Goal: Task Accomplishment & Management: Use online tool/utility

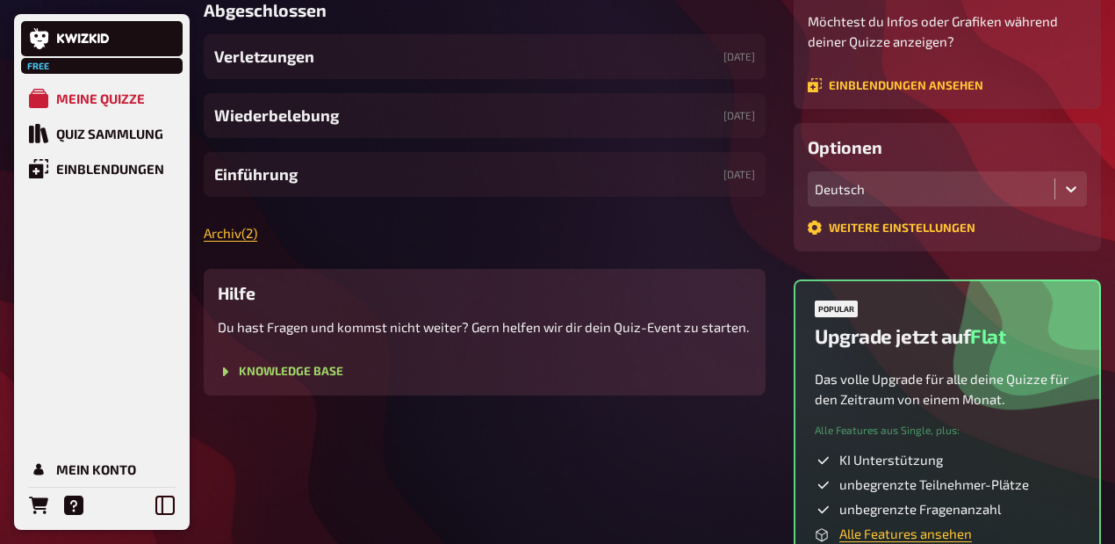
scroll to position [351, 0]
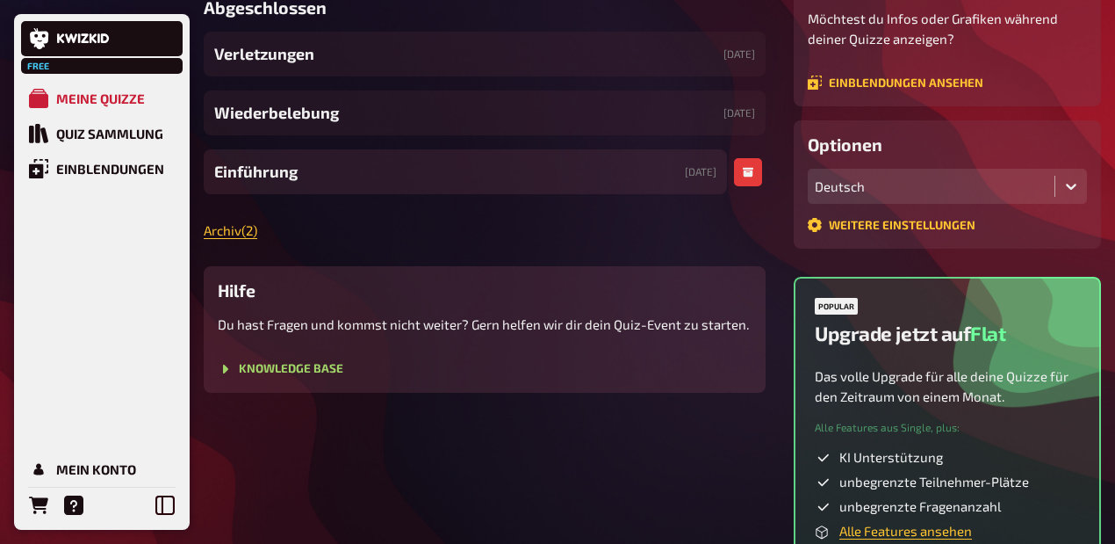
click at [320, 194] on div "Einführung [DATE]" at bounding box center [465, 171] width 523 height 45
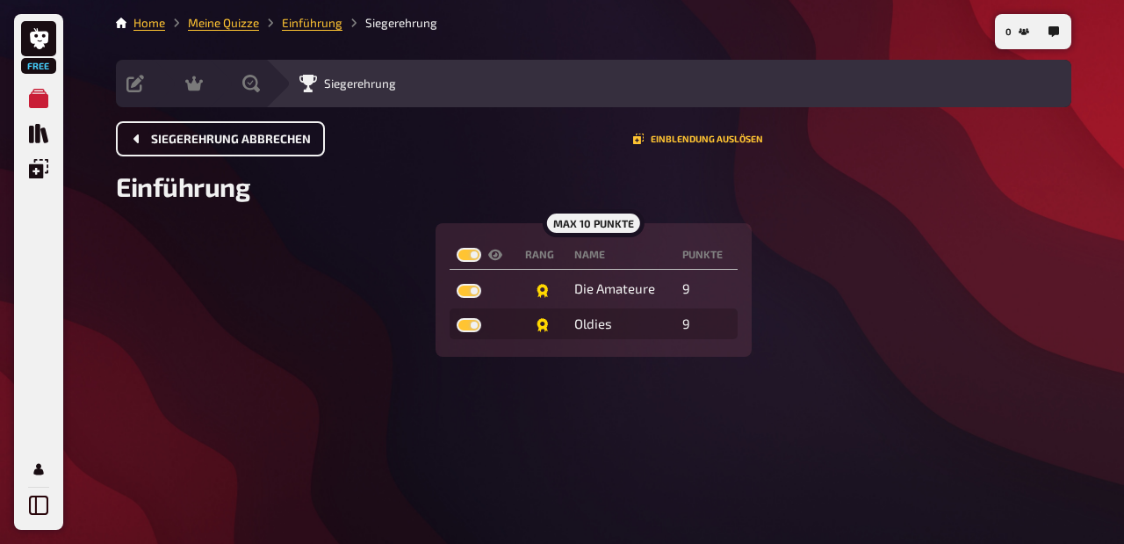
click at [235, 137] on span "Siegerehrung abbrechen" at bounding box center [231, 139] width 160 height 12
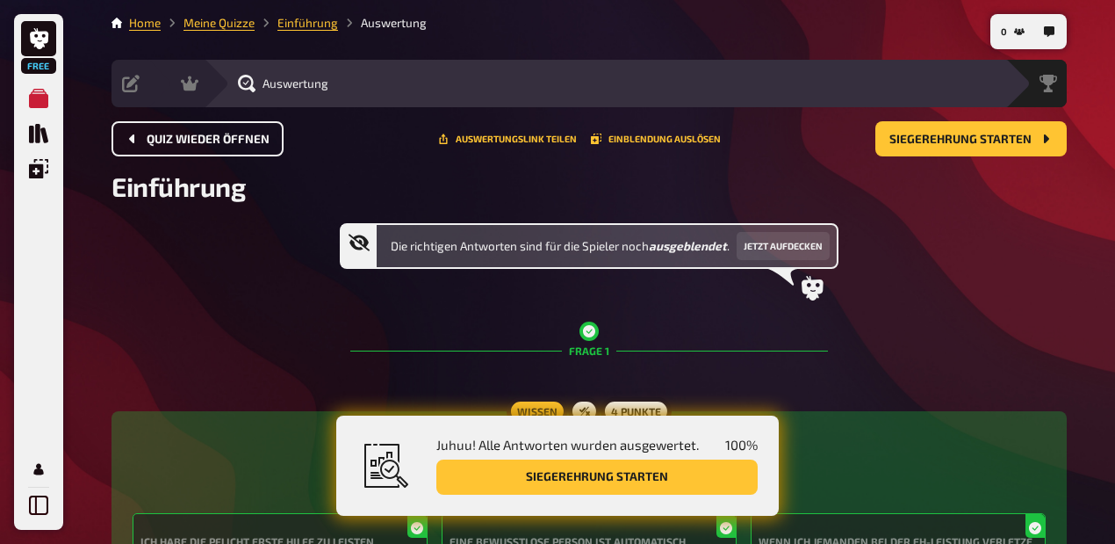
click at [235, 137] on span "Quiz wieder öffnen" at bounding box center [208, 139] width 123 height 12
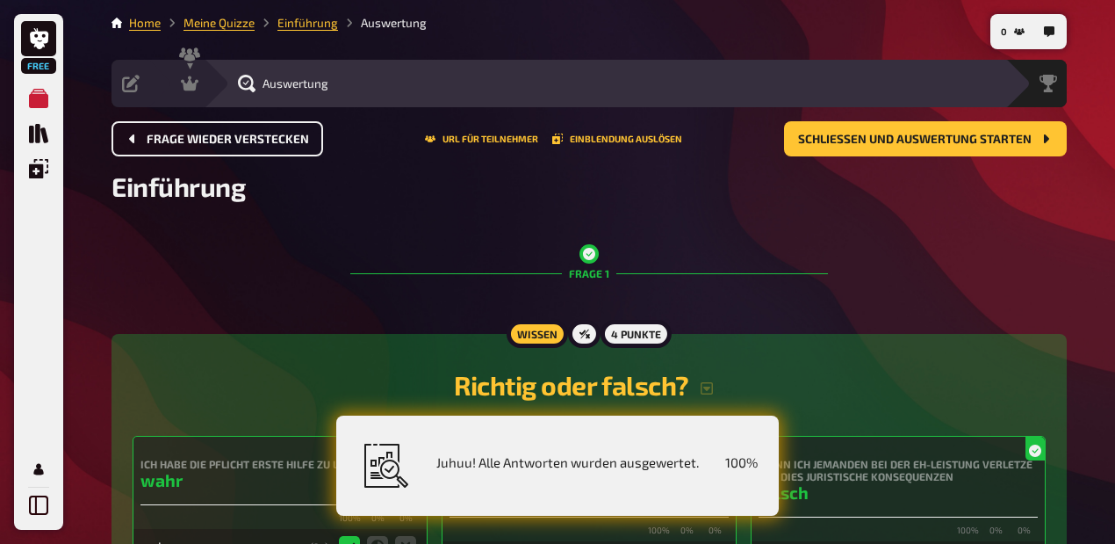
click at [235, 137] on span "Frage wieder verstecken" at bounding box center [228, 139] width 162 height 12
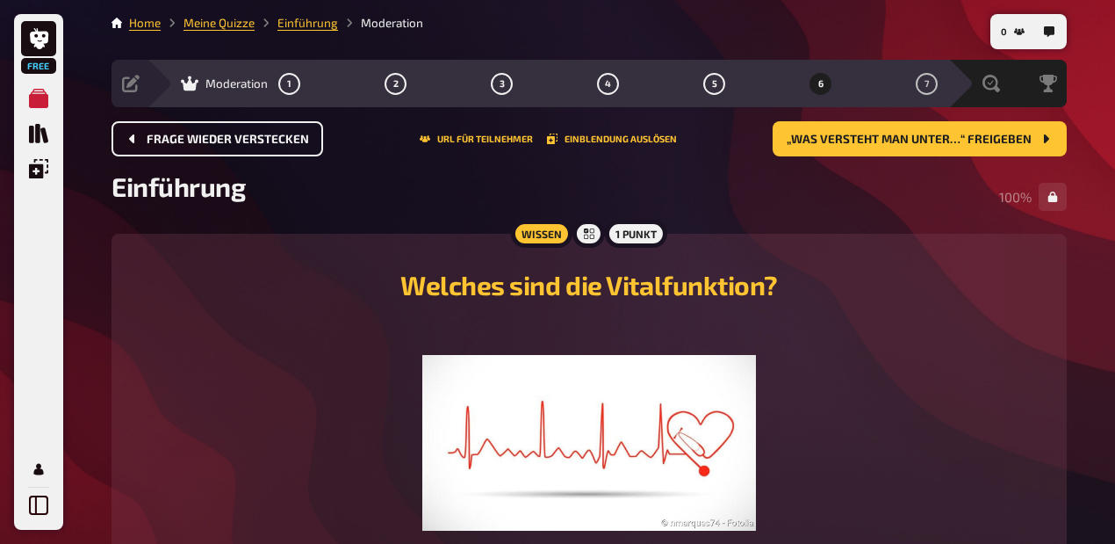
click at [235, 137] on span "Frage wieder verstecken" at bounding box center [228, 139] width 162 height 12
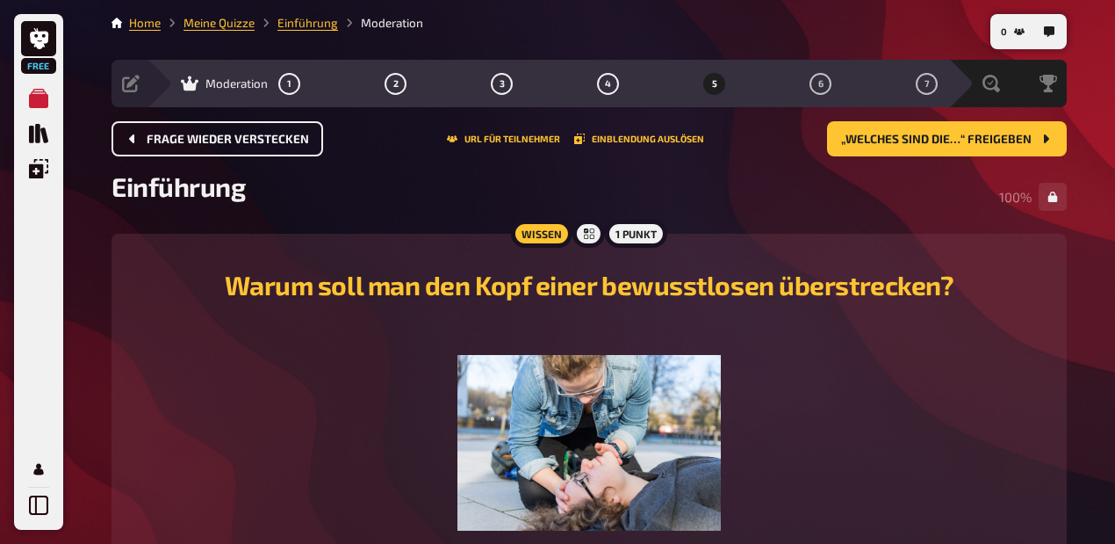
click at [235, 137] on span "Frage wieder verstecken" at bounding box center [228, 139] width 162 height 12
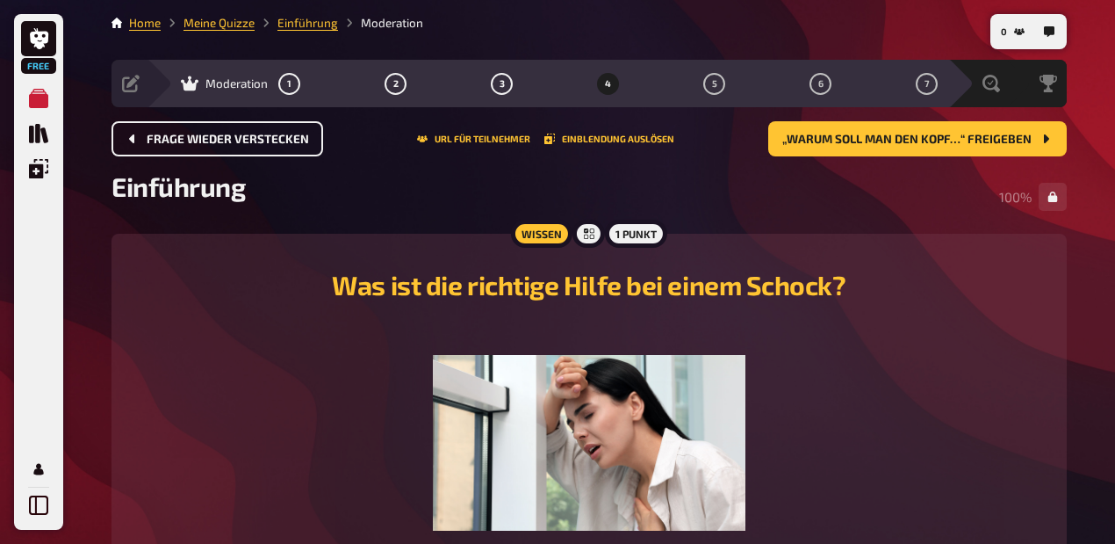
click at [235, 137] on span "Frage wieder verstecken" at bounding box center [228, 139] width 162 height 12
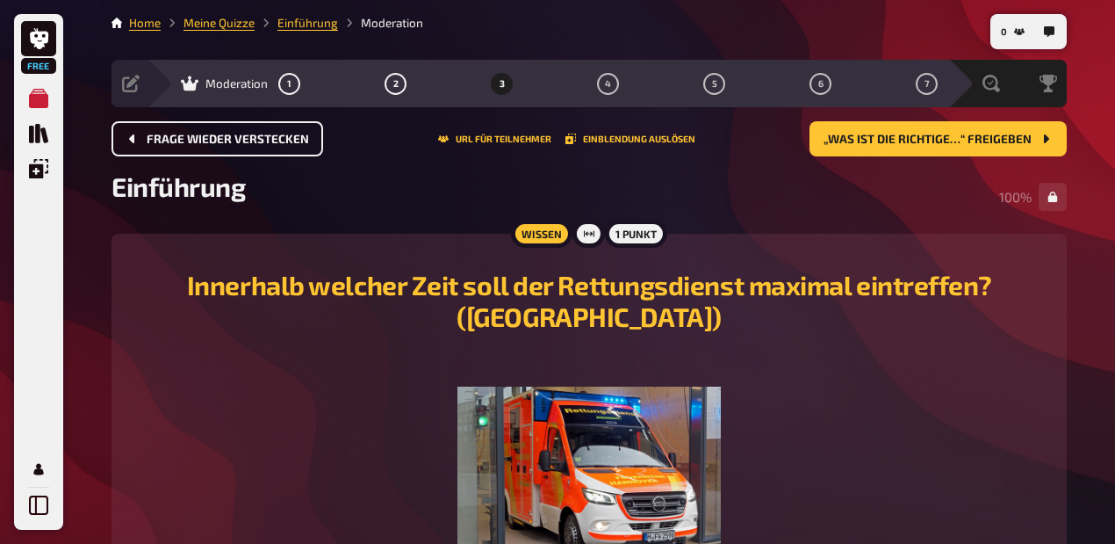
click at [235, 137] on span "Frage wieder verstecken" at bounding box center [228, 139] width 162 height 12
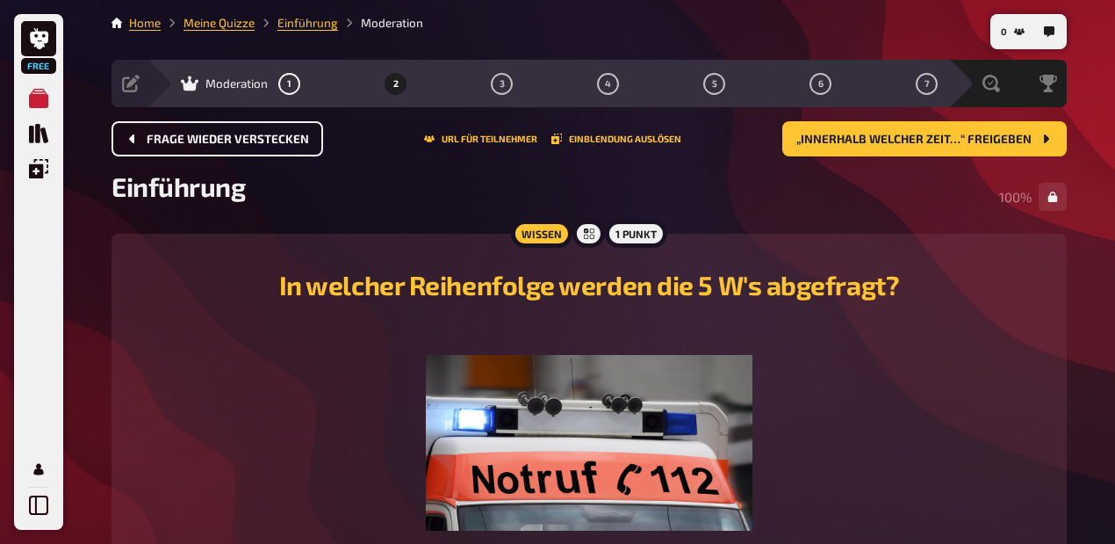
click at [235, 137] on span "Frage wieder verstecken" at bounding box center [228, 139] width 162 height 12
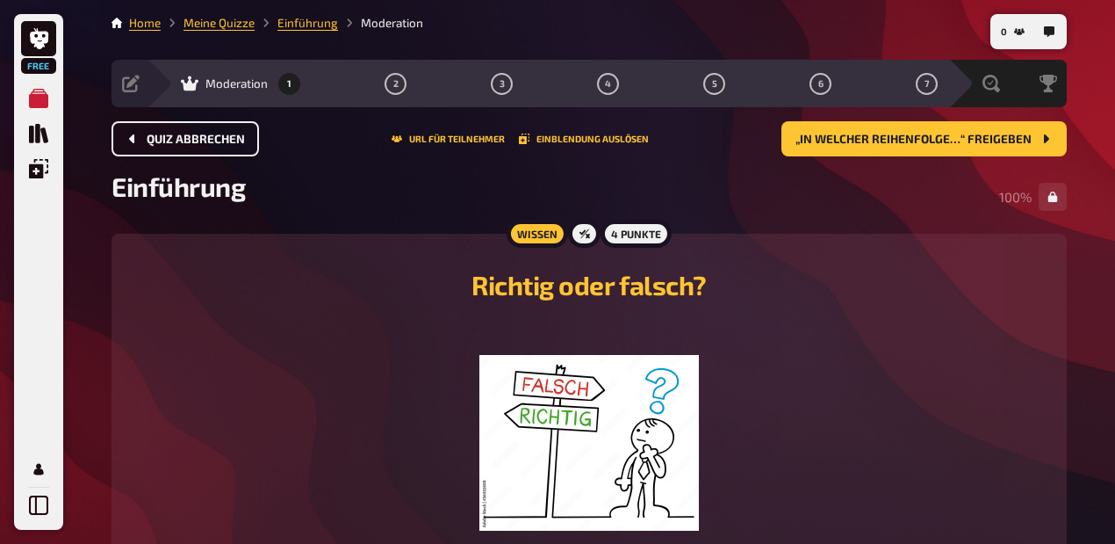
click at [235, 137] on span "Quiz abbrechen" at bounding box center [196, 139] width 98 height 12
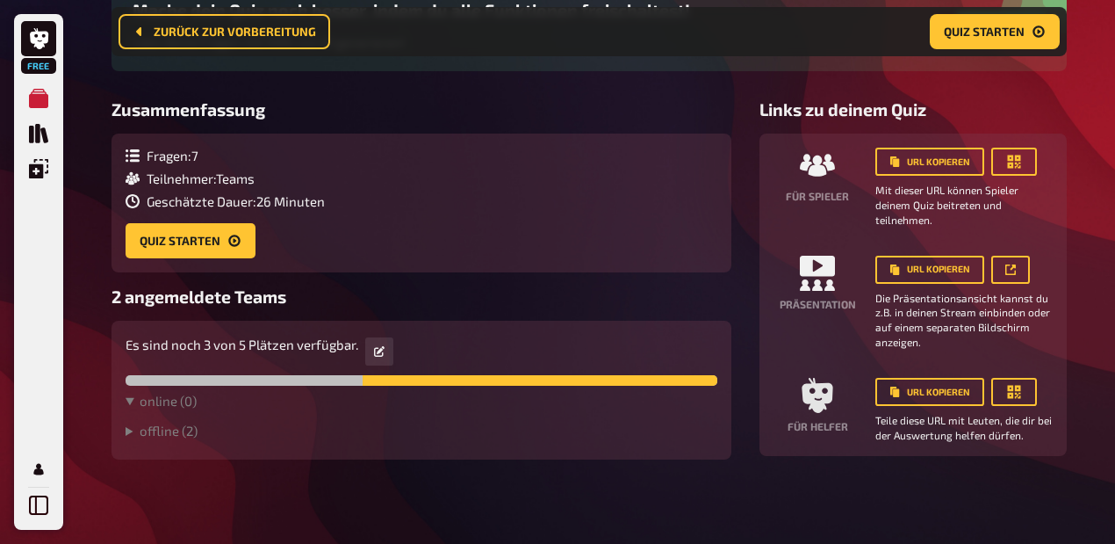
scroll to position [334, 0]
click at [175, 422] on summary "offline ( 2 )" at bounding box center [422, 430] width 592 height 16
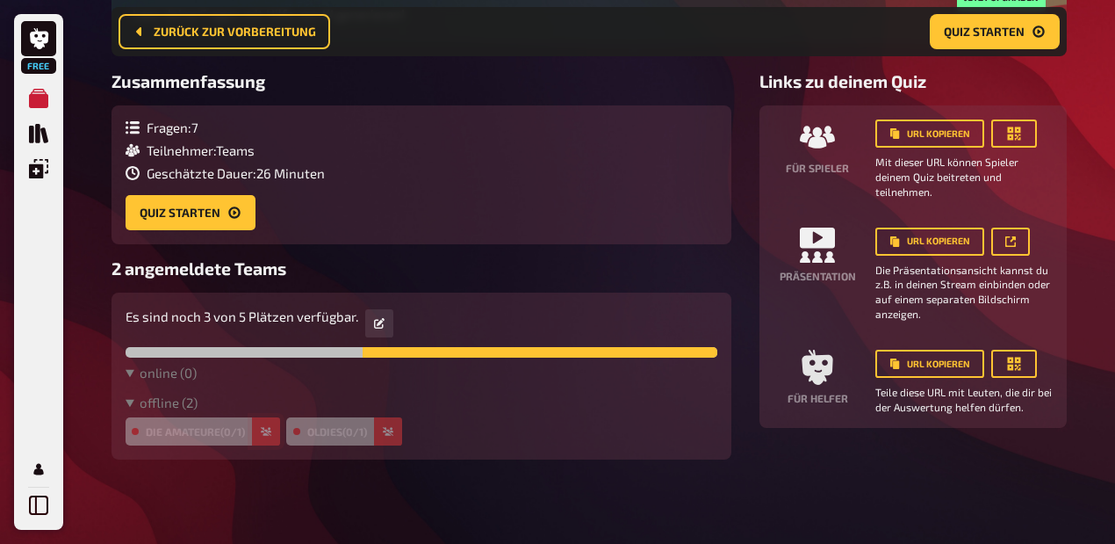
click at [268, 436] on icon "button" at bounding box center [266, 431] width 11 height 11
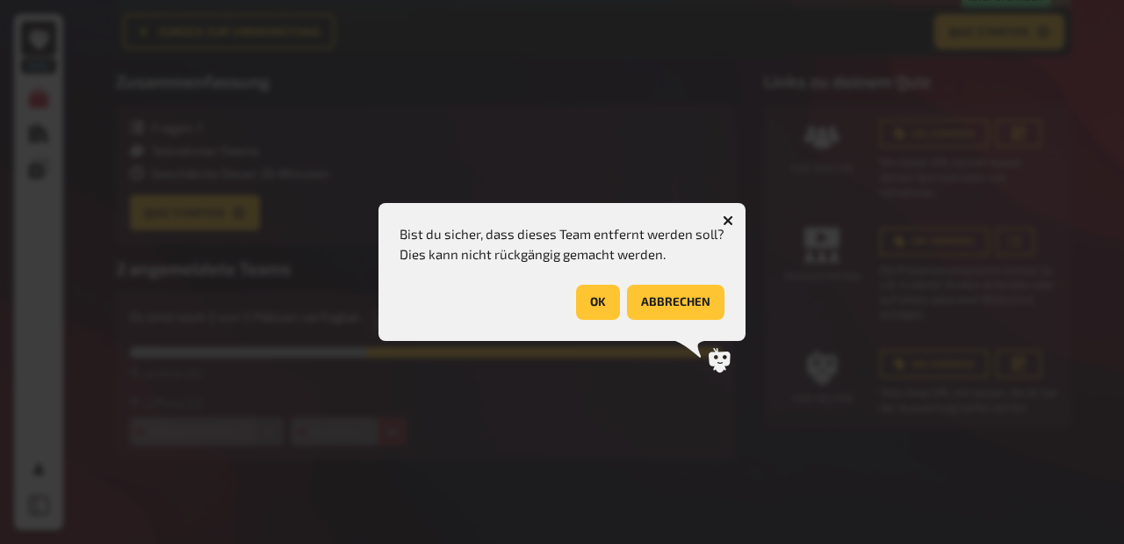
click at [592, 293] on button "OK" at bounding box center [598, 302] width 44 height 35
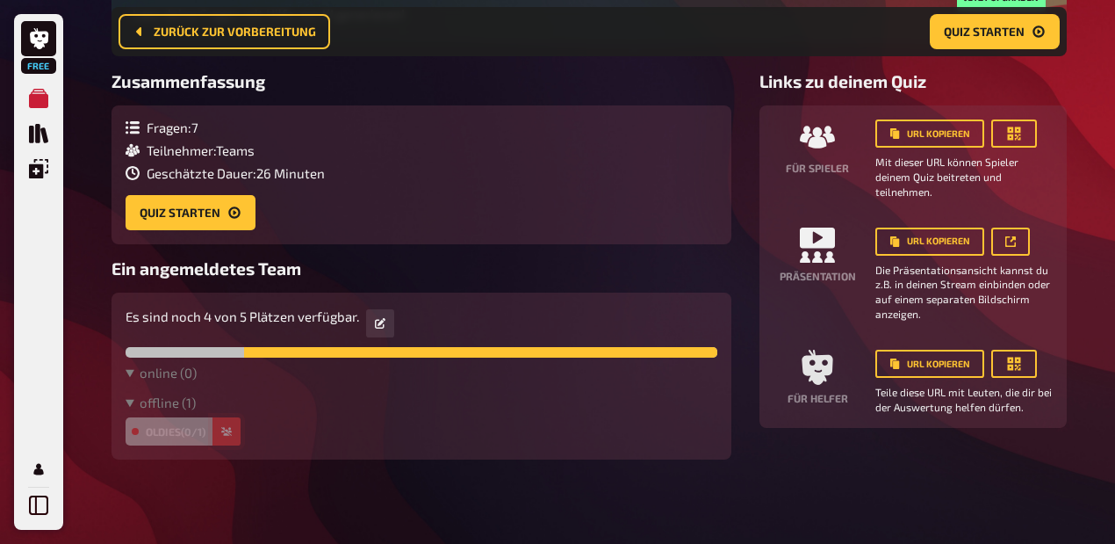
click at [225, 436] on icon "button" at bounding box center [226, 431] width 11 height 11
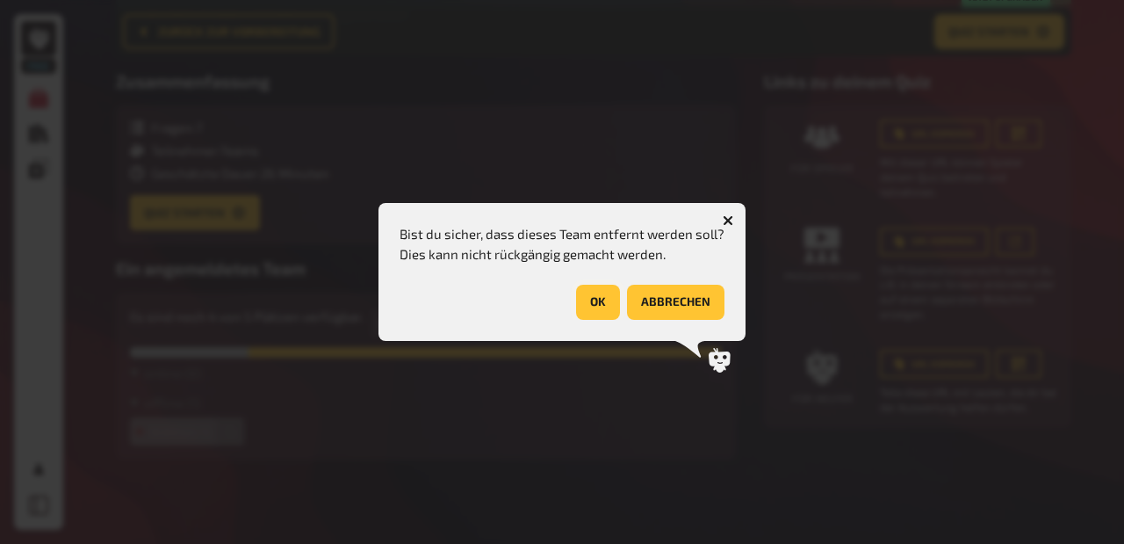
click at [590, 300] on button "OK" at bounding box center [598, 302] width 44 height 35
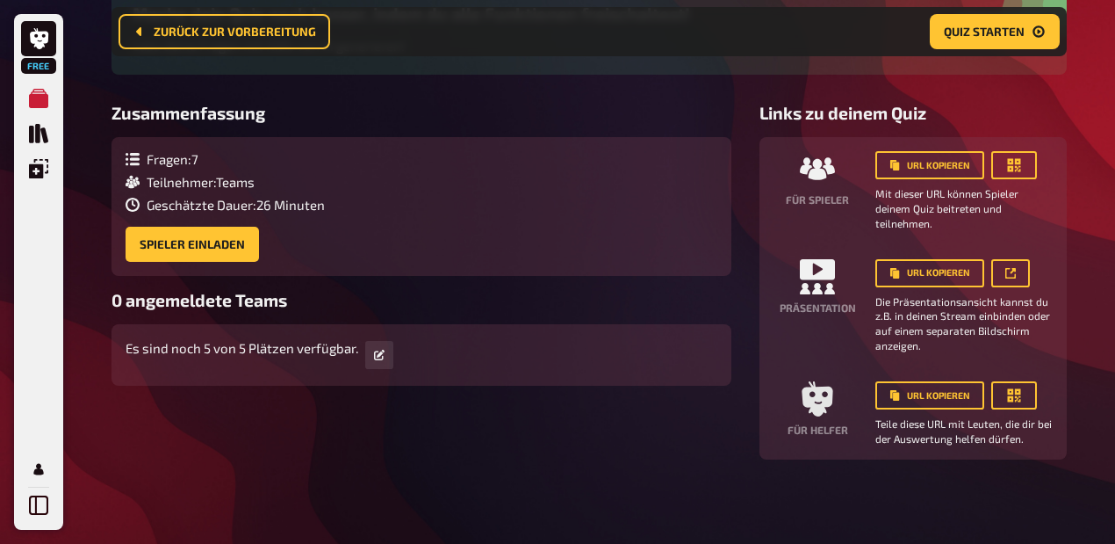
scroll to position [0, 0]
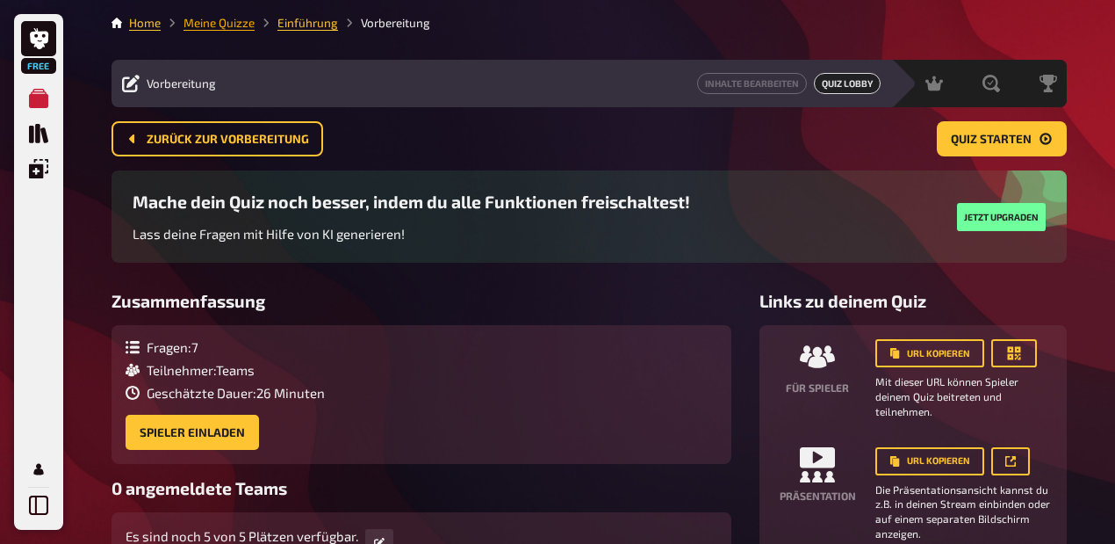
click at [232, 20] on link "Meine Quizze" at bounding box center [219, 23] width 71 height 14
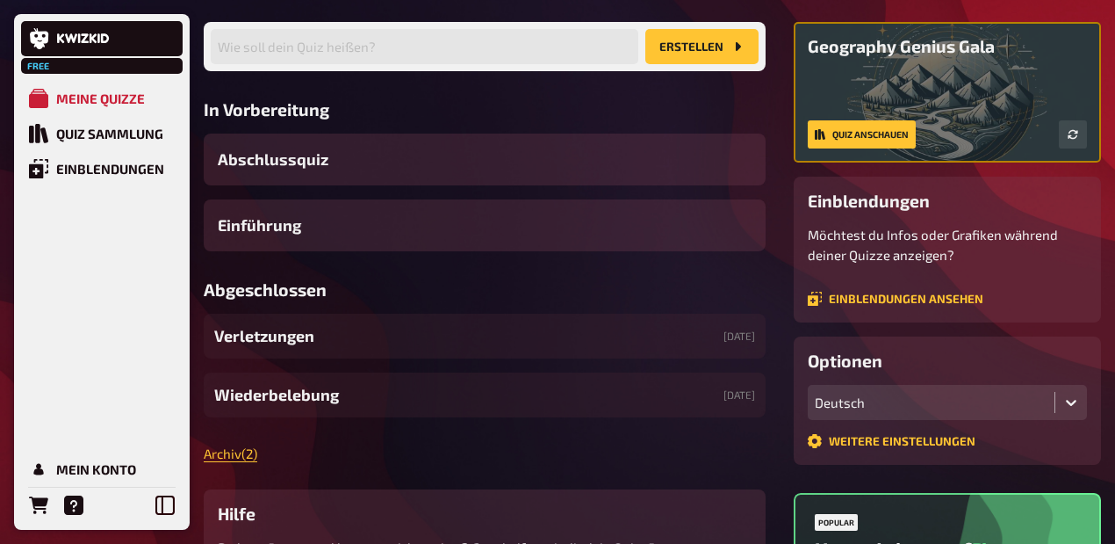
scroll to position [176, 0]
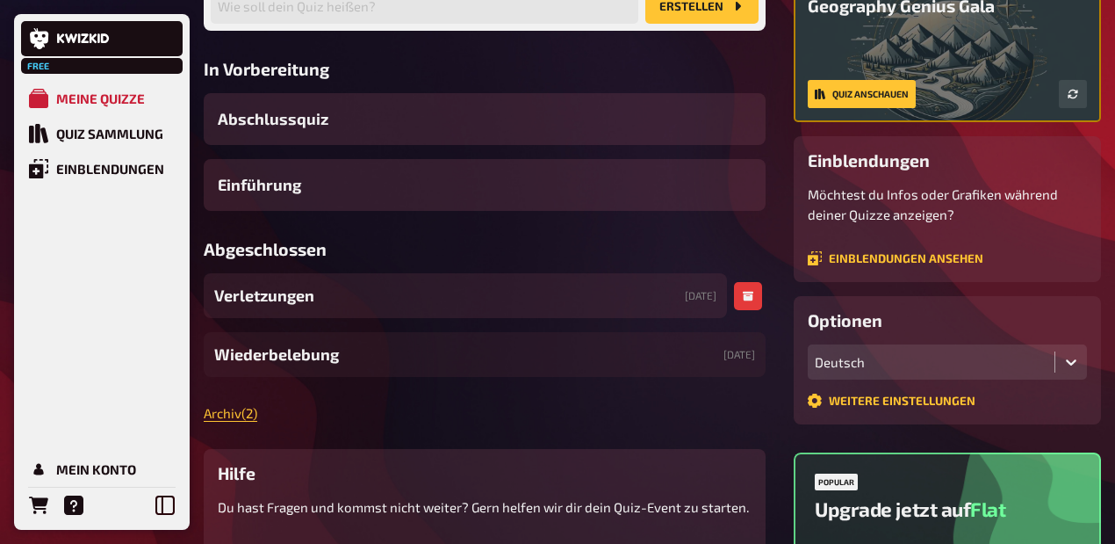
click at [364, 318] on div "Verletzungen [DATE]" at bounding box center [465, 295] width 523 height 45
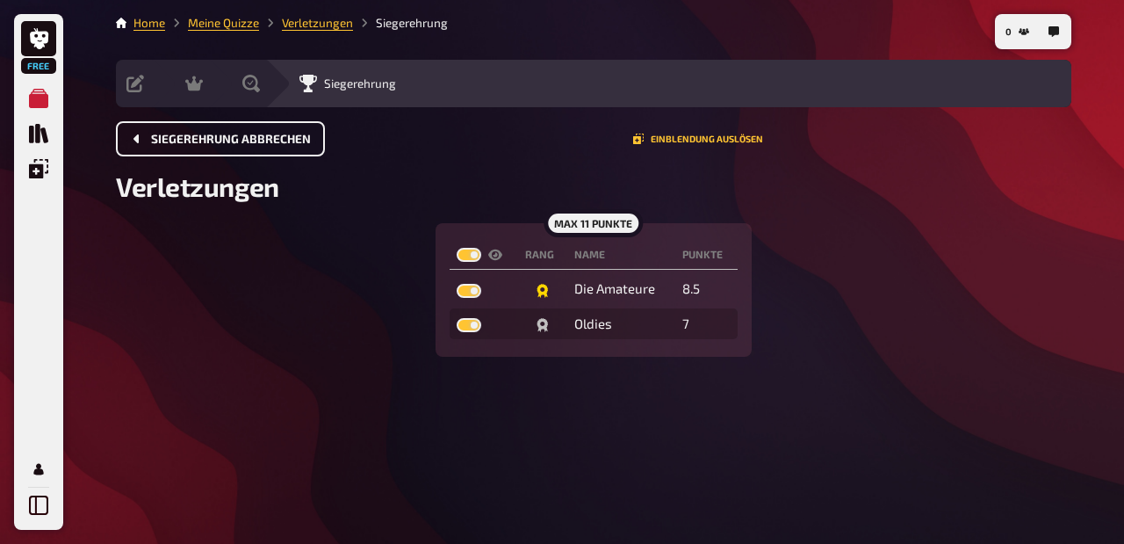
click at [179, 142] on span "Siegerehrung abbrechen" at bounding box center [231, 139] width 160 height 12
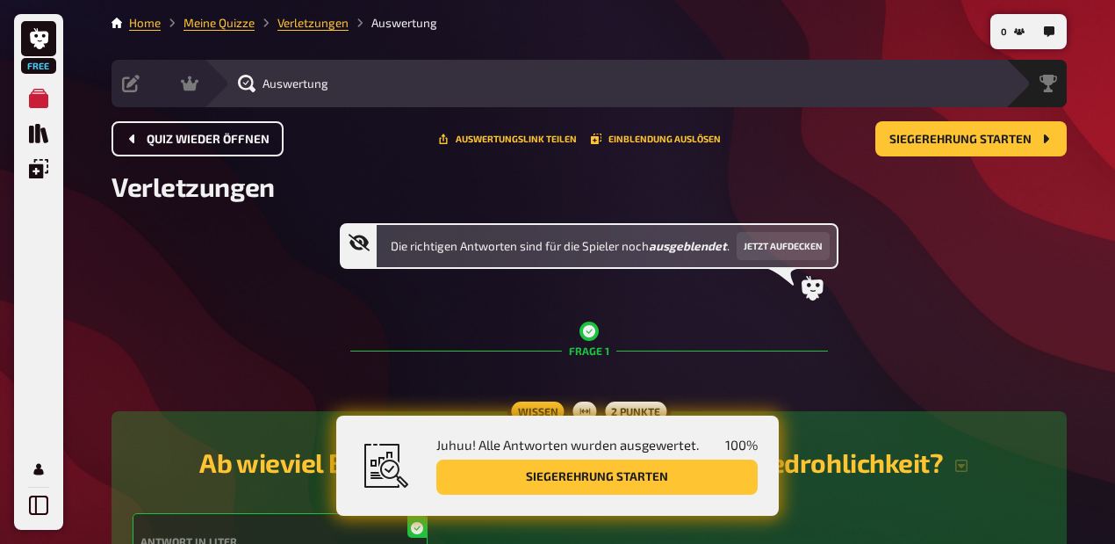
click at [179, 142] on span "Quiz wieder öffnen" at bounding box center [208, 139] width 123 height 12
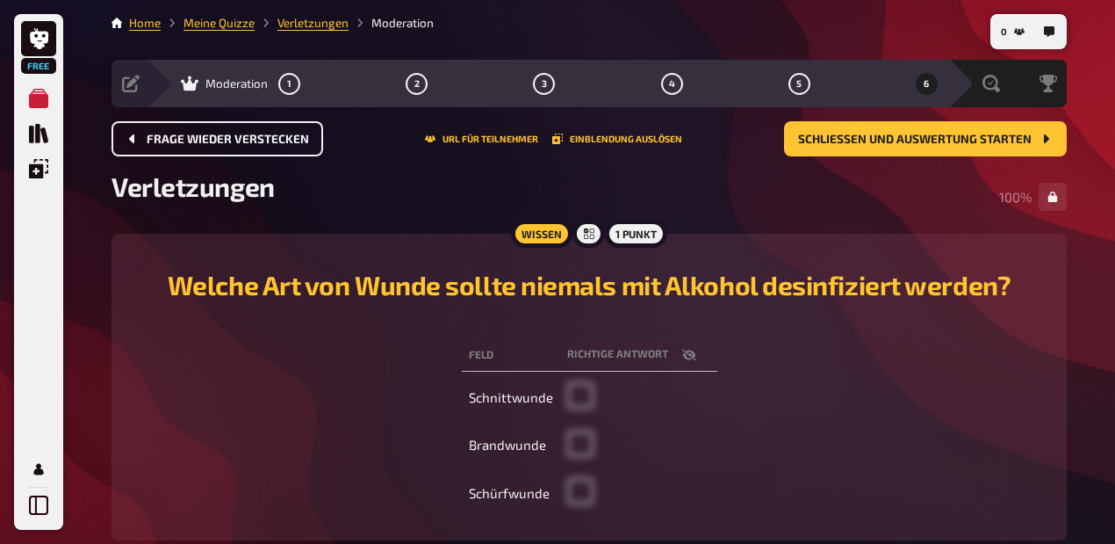
click at [179, 142] on span "Frage wieder verstecken" at bounding box center [228, 139] width 162 height 12
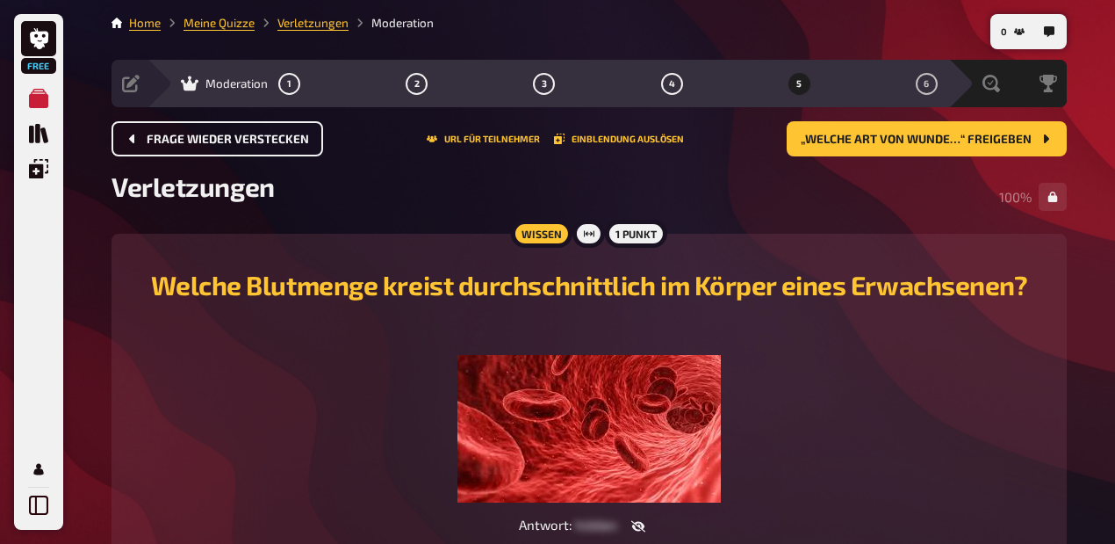
click at [179, 142] on span "Frage wieder verstecken" at bounding box center [228, 139] width 162 height 12
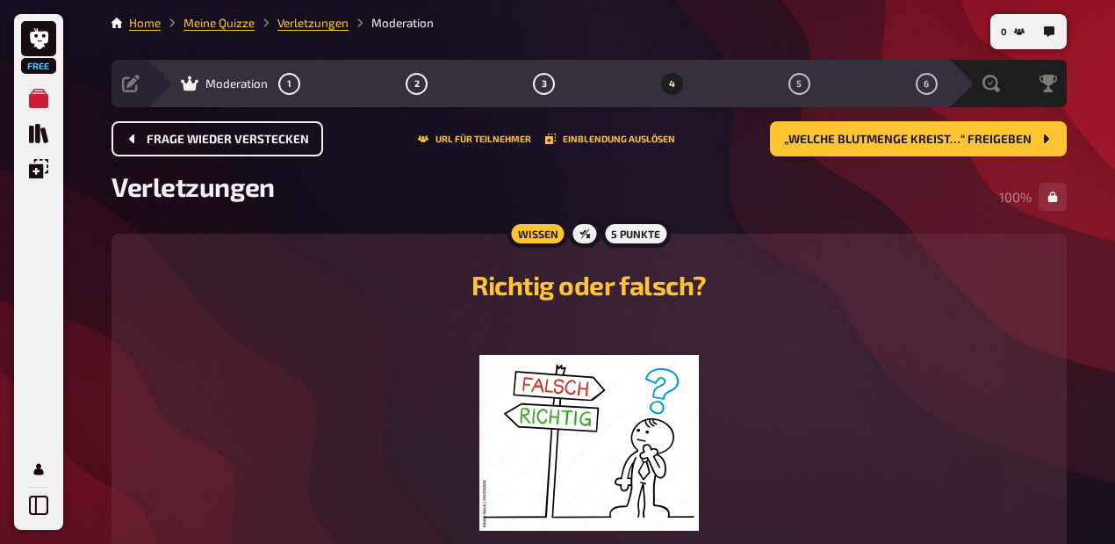
click at [179, 142] on span "Frage wieder verstecken" at bounding box center [228, 139] width 162 height 12
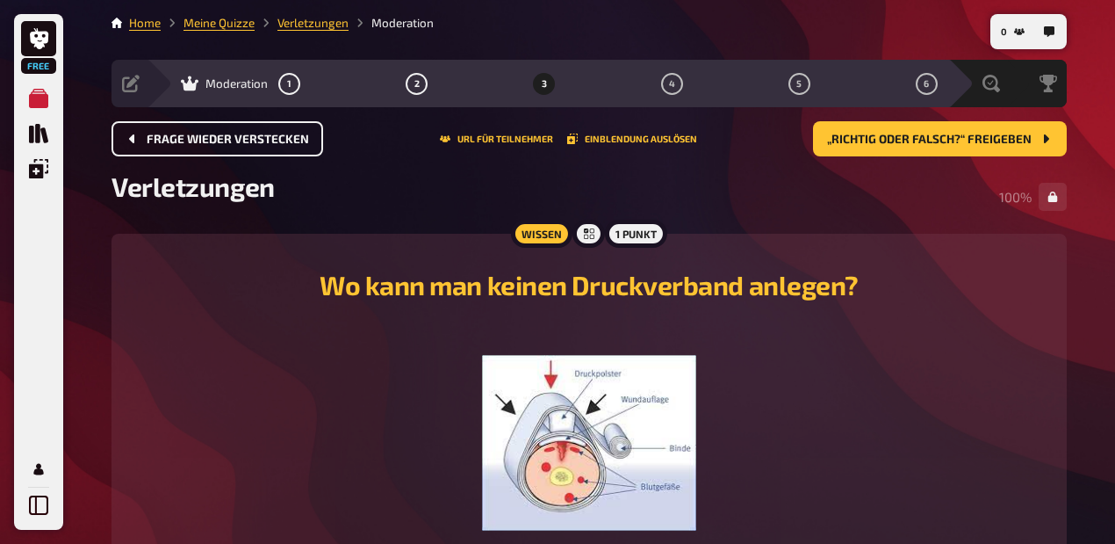
click at [179, 142] on span "Frage wieder verstecken" at bounding box center [228, 139] width 162 height 12
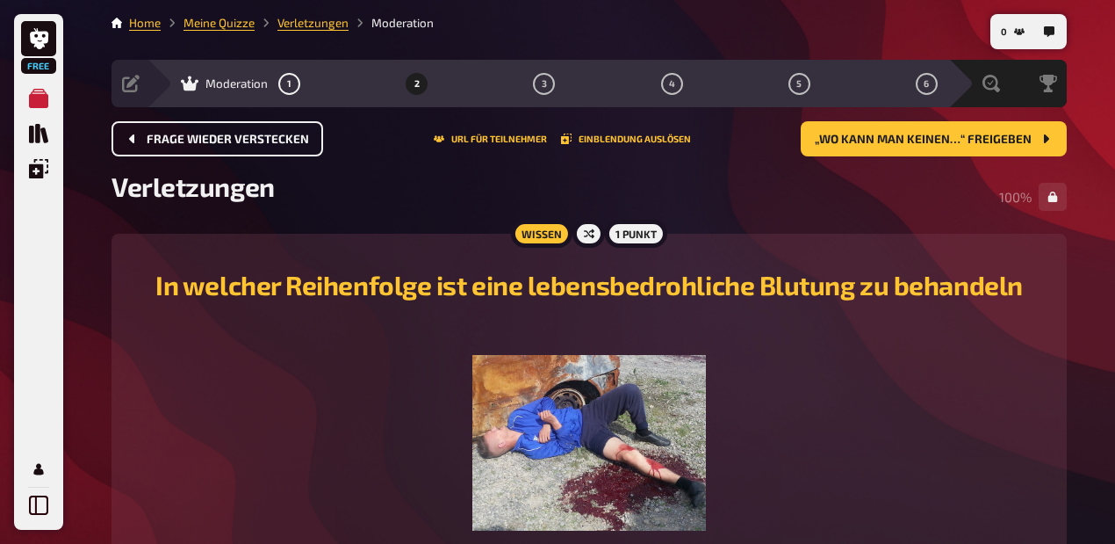
click at [179, 142] on span "Frage wieder verstecken" at bounding box center [228, 139] width 162 height 12
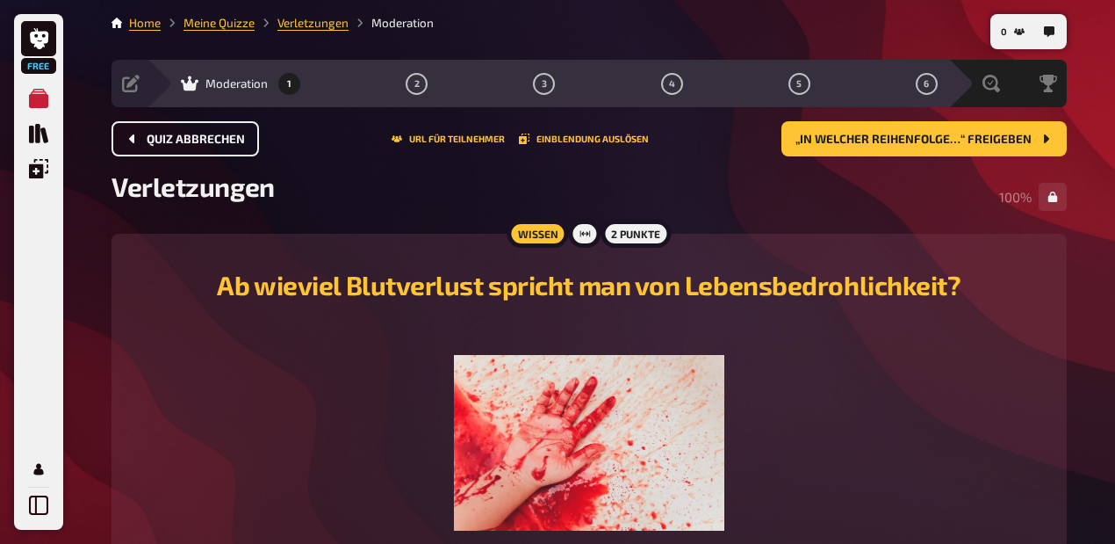
click at [179, 142] on span "Quiz abbrechen" at bounding box center [196, 139] width 98 height 12
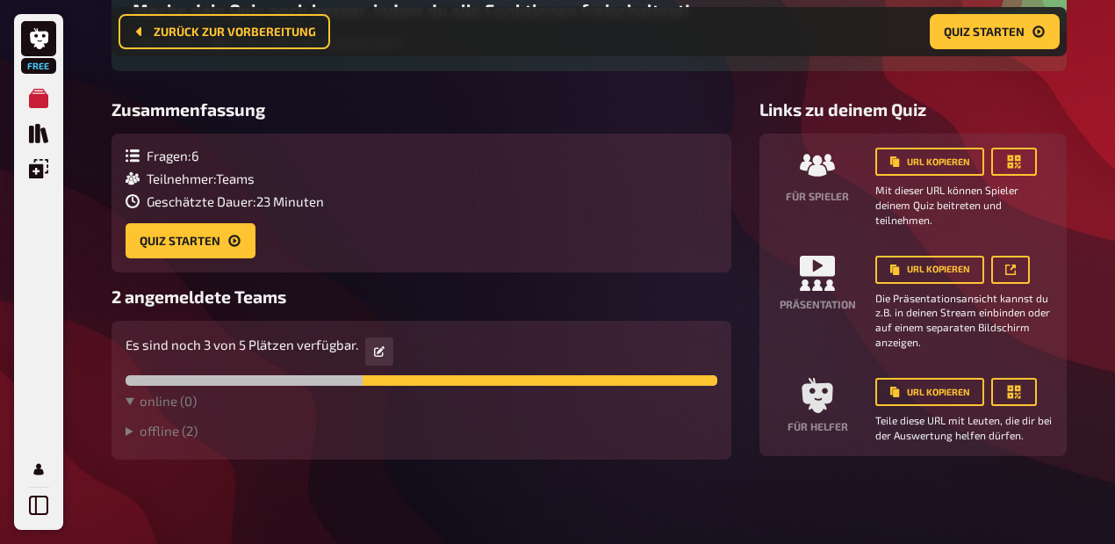
scroll to position [334, 0]
click at [188, 422] on summary "offline ( 2 )" at bounding box center [422, 430] width 592 height 16
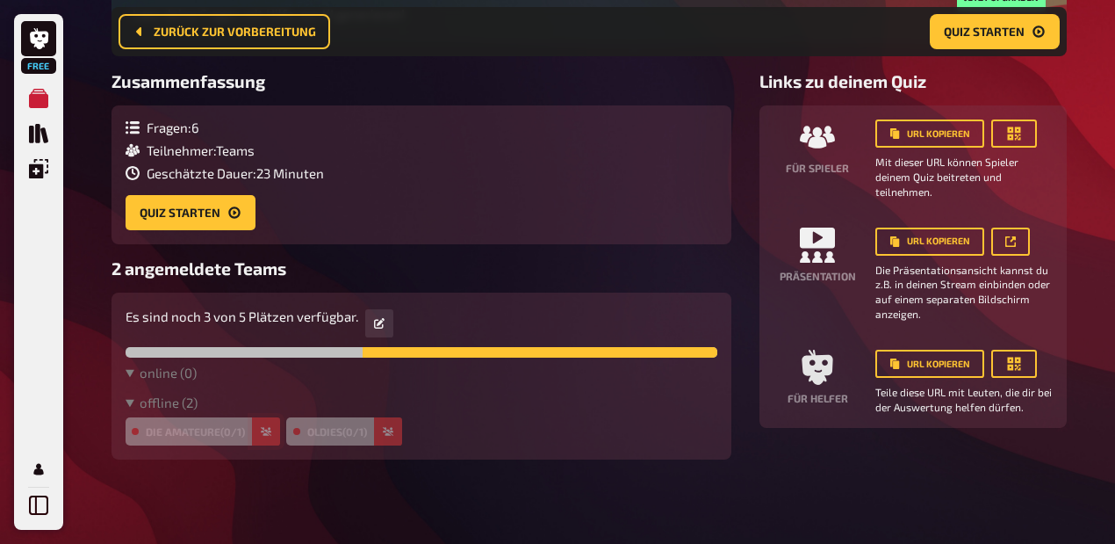
click at [274, 445] on button "button" at bounding box center [266, 431] width 28 height 28
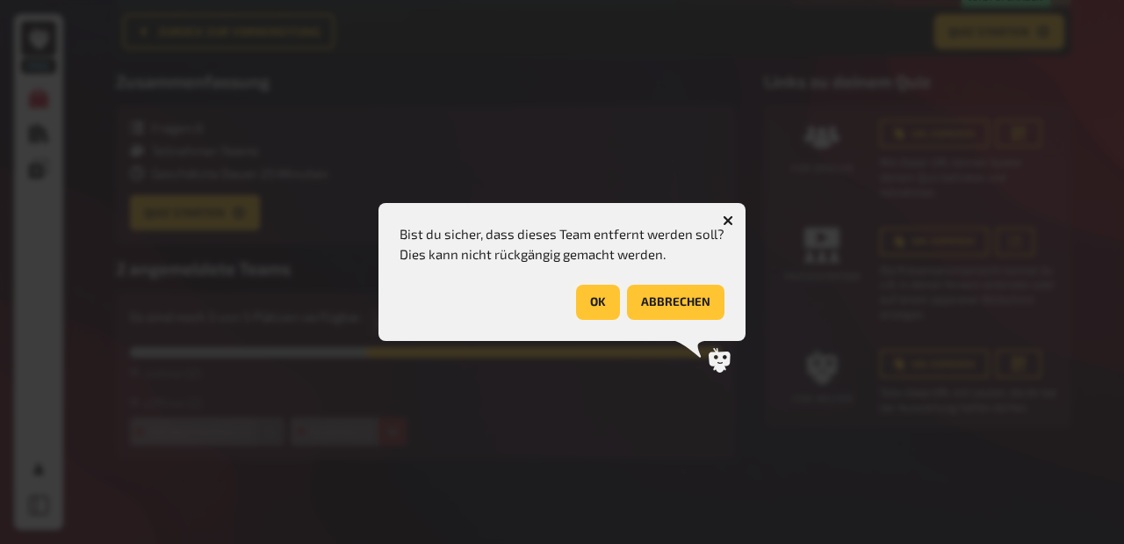
click at [598, 299] on button "OK" at bounding box center [598, 302] width 44 height 35
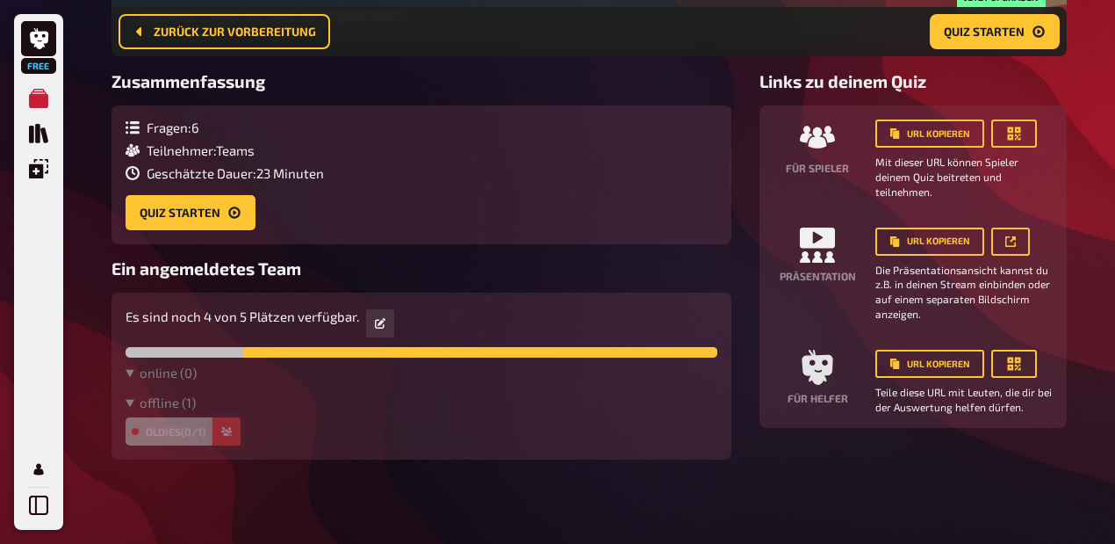
click at [225, 436] on icon "button" at bounding box center [226, 431] width 11 height 9
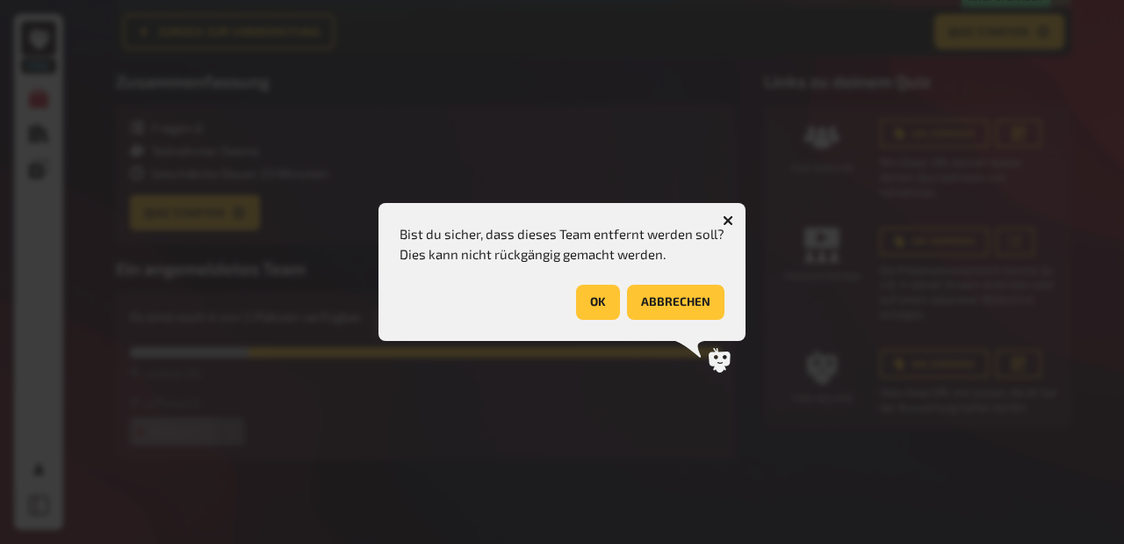
click at [584, 306] on button "OK" at bounding box center [598, 302] width 44 height 35
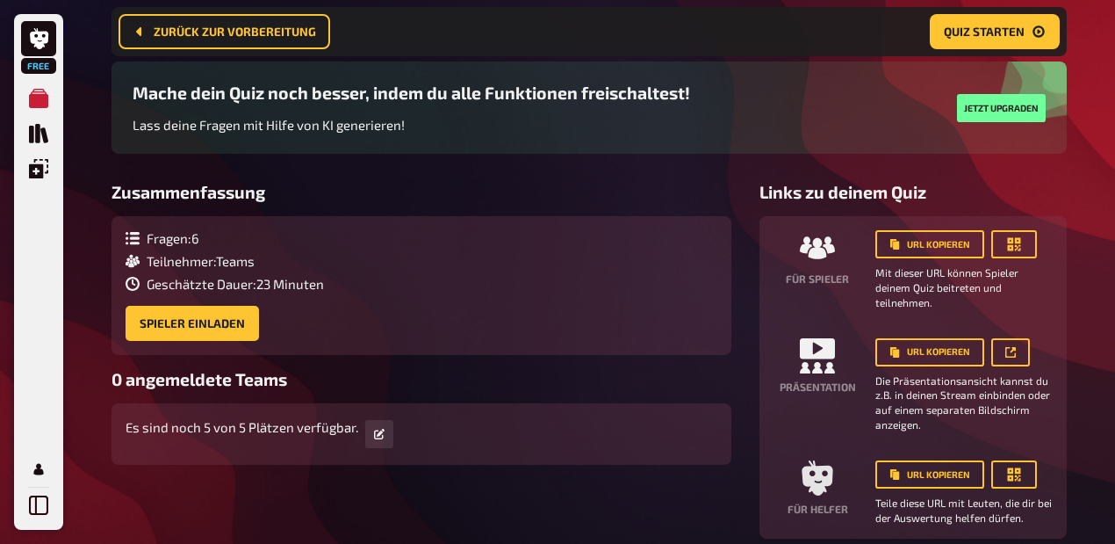
scroll to position [0, 0]
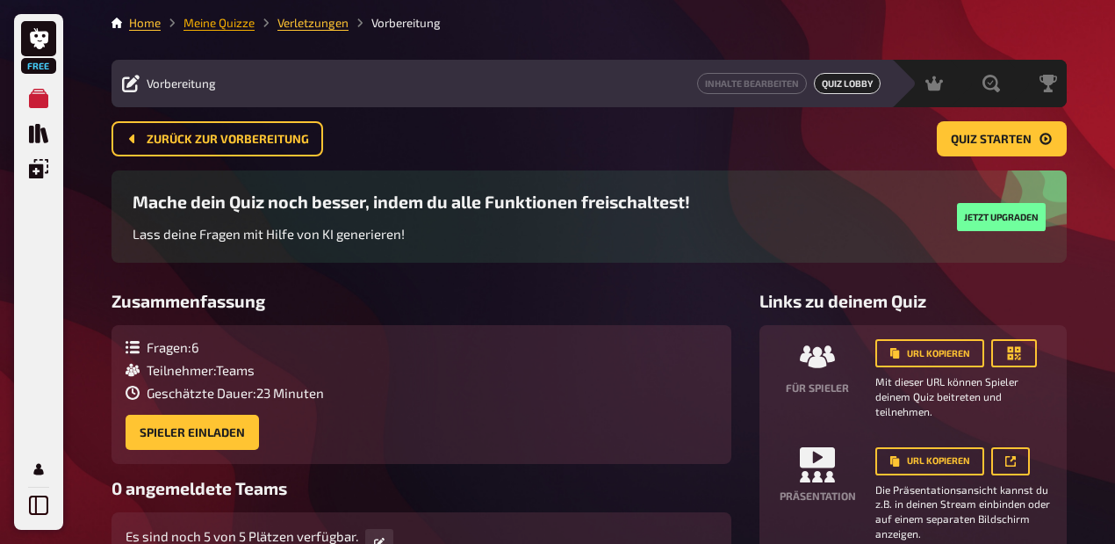
click at [241, 26] on link "Meine Quizze" at bounding box center [219, 23] width 71 height 14
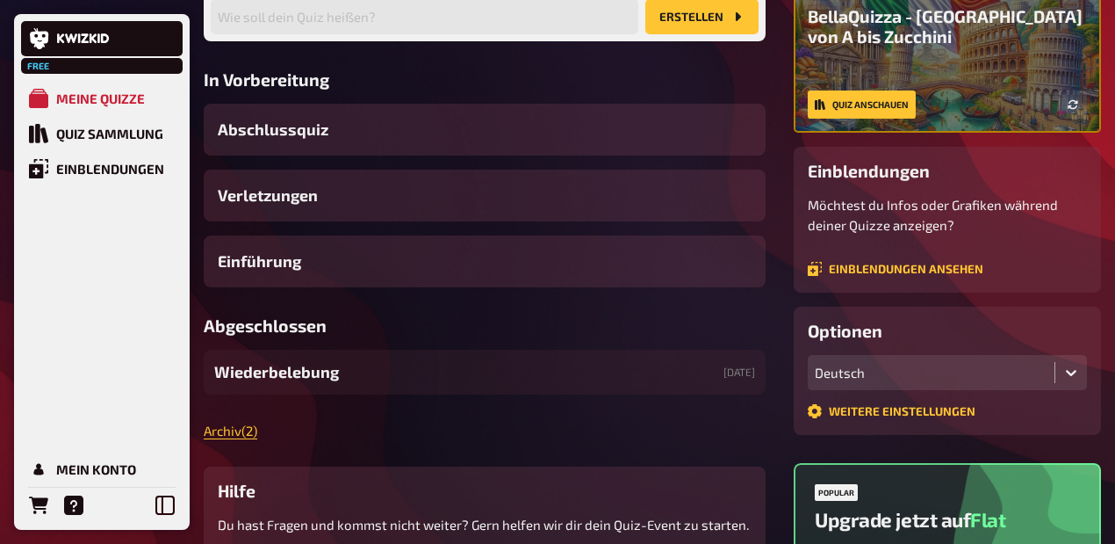
scroll to position [292, 0]
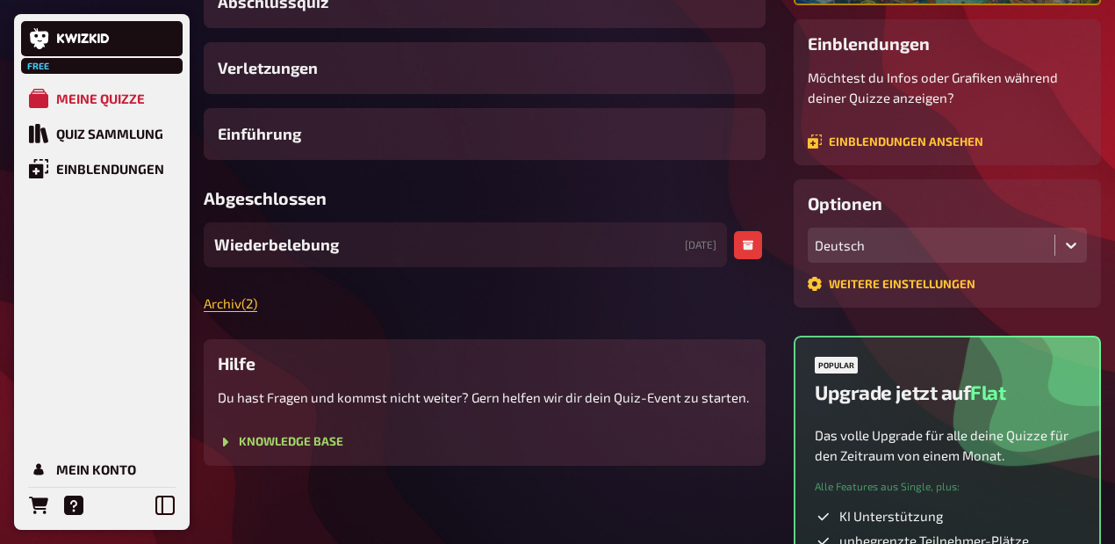
click at [320, 256] on span "Wiederbelebung" at bounding box center [276, 245] width 125 height 24
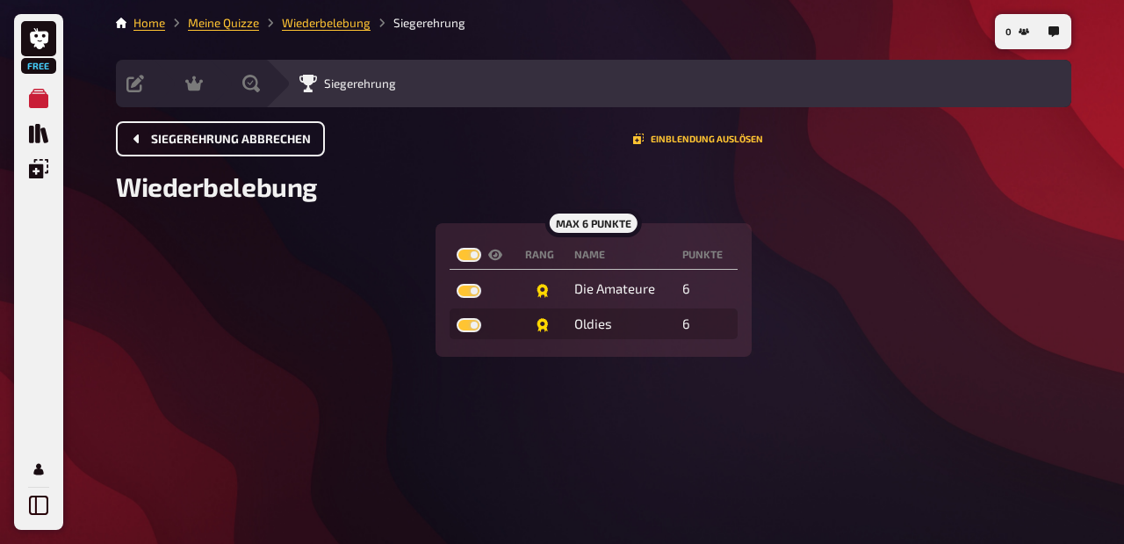
click at [281, 136] on span "Siegerehrung abbrechen" at bounding box center [231, 139] width 160 height 12
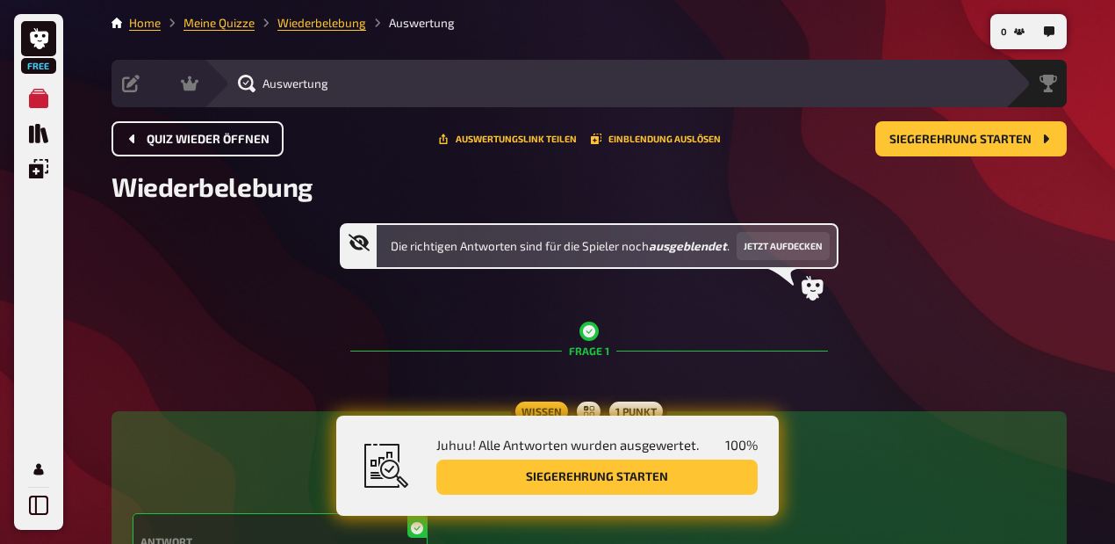
click at [242, 138] on span "Quiz wieder öffnen" at bounding box center [208, 139] width 123 height 12
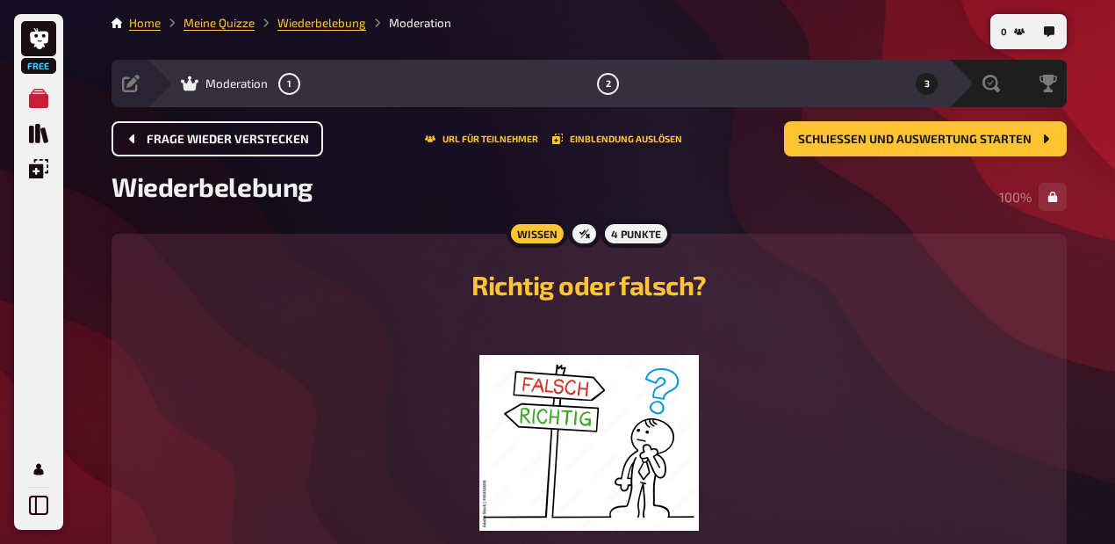
click at [242, 138] on span "Frage wieder verstecken" at bounding box center [228, 139] width 162 height 12
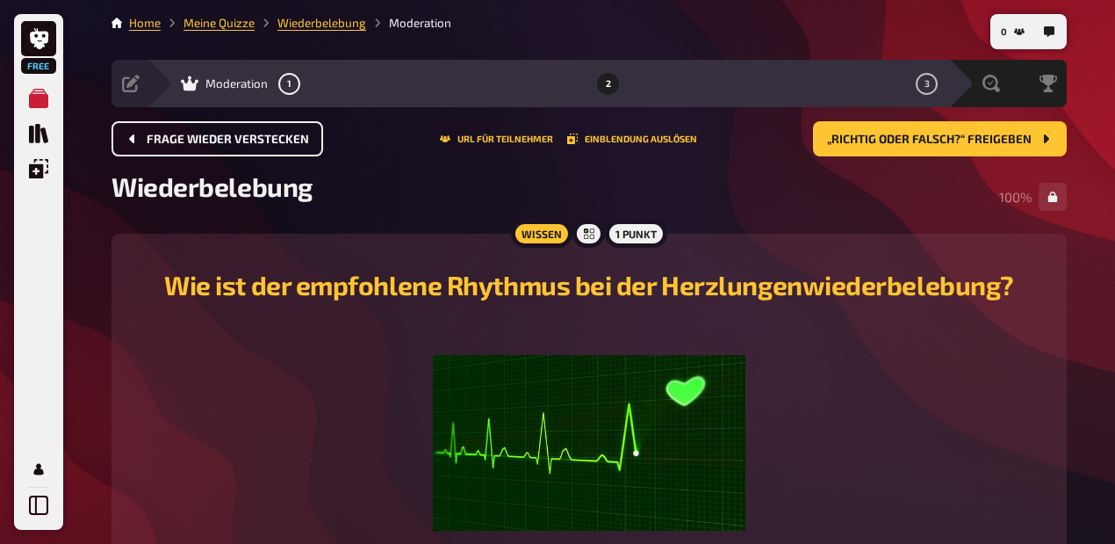
click at [242, 138] on span "Frage wieder verstecken" at bounding box center [228, 139] width 162 height 12
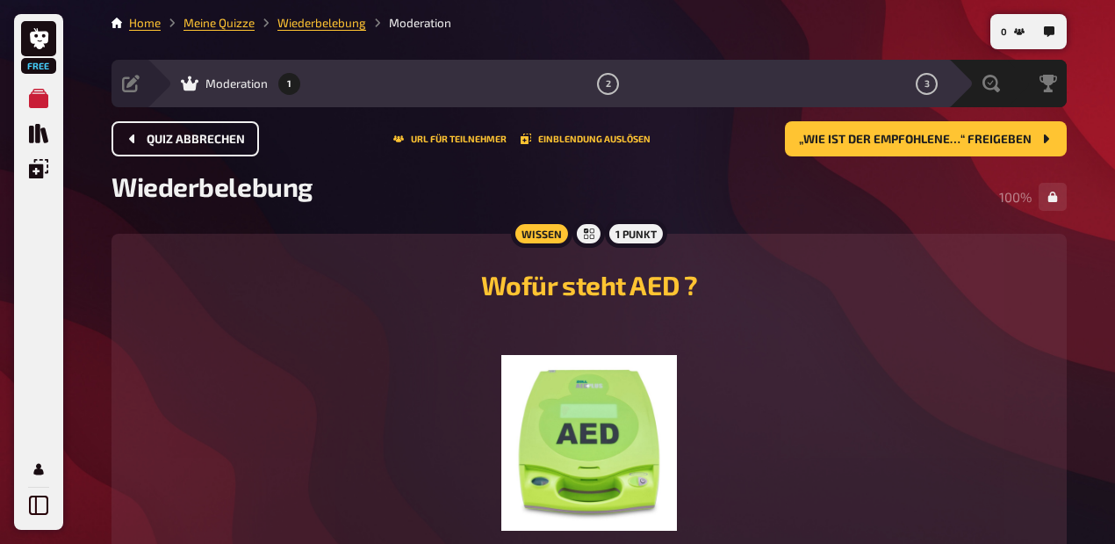
click at [242, 138] on span "Quiz abbrechen" at bounding box center [196, 139] width 98 height 12
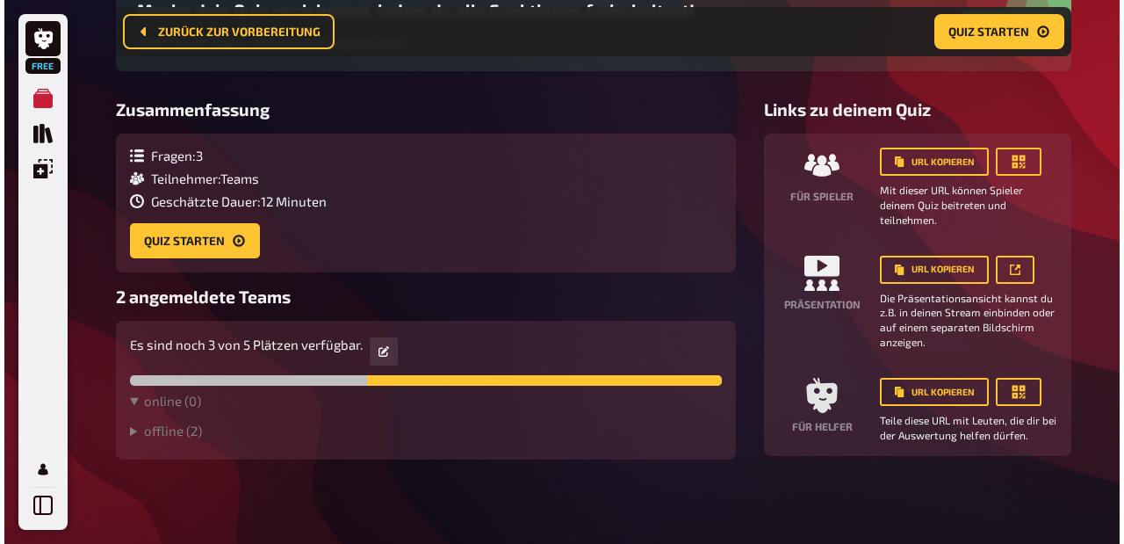
scroll to position [334, 0]
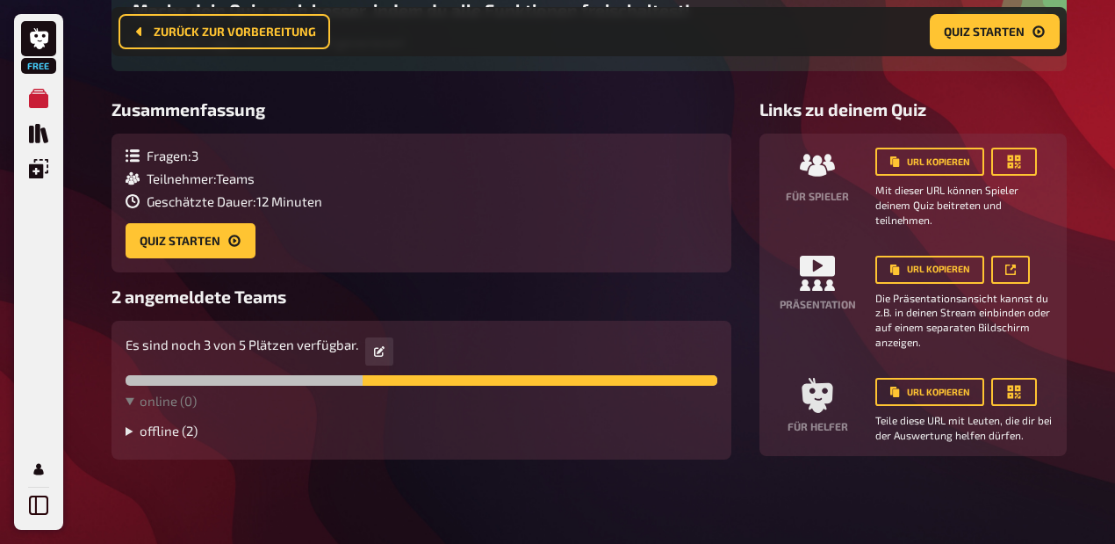
click at [174, 428] on summary "offline ( 2 )" at bounding box center [422, 430] width 592 height 16
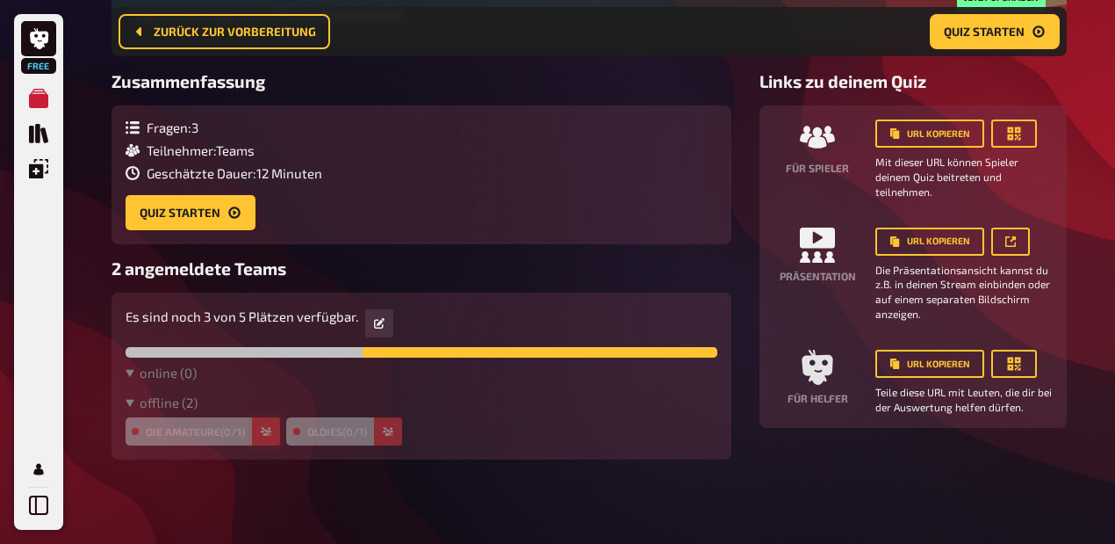
click at [258, 445] on button "button" at bounding box center [266, 431] width 28 height 28
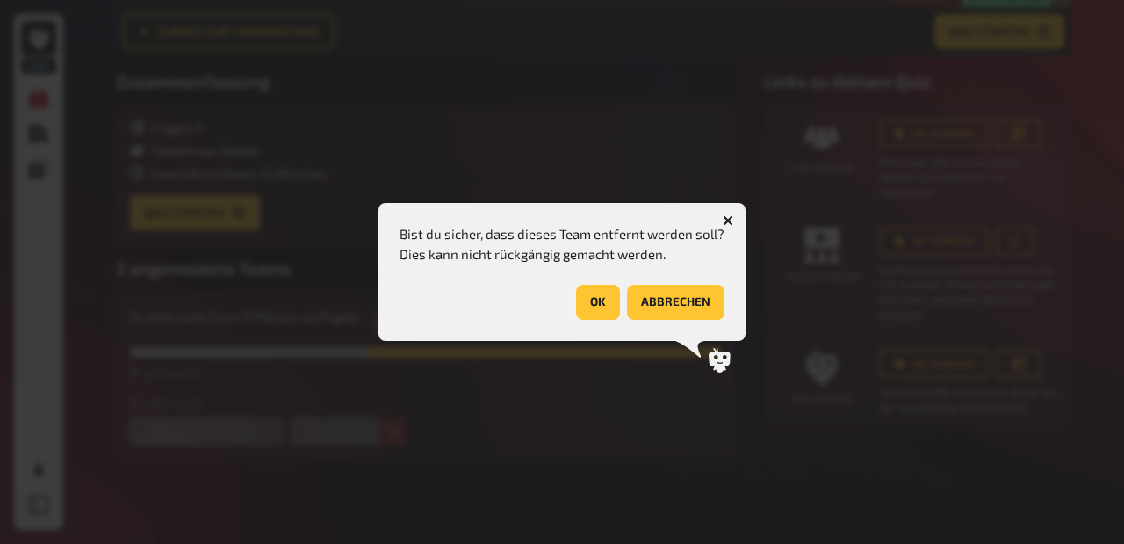
click at [609, 303] on button "OK" at bounding box center [598, 302] width 44 height 35
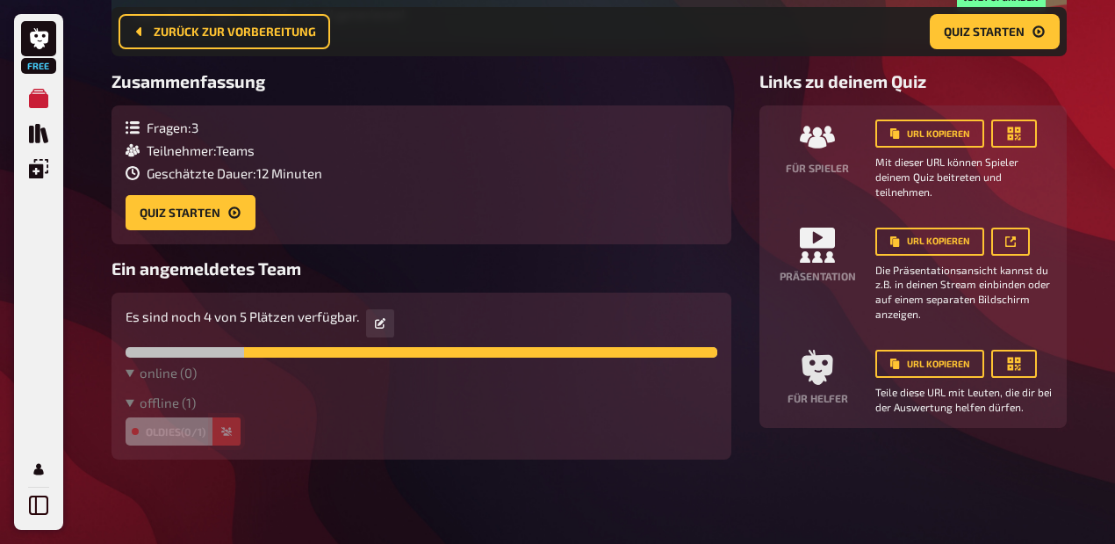
click at [235, 445] on button "button" at bounding box center [227, 431] width 28 height 28
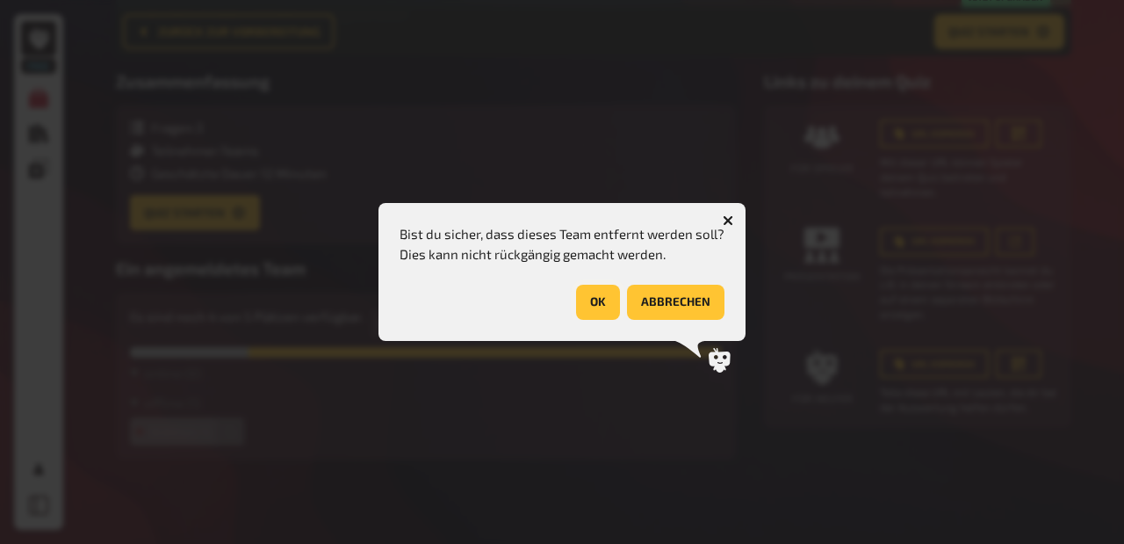
click at [609, 300] on button "OK" at bounding box center [598, 302] width 44 height 35
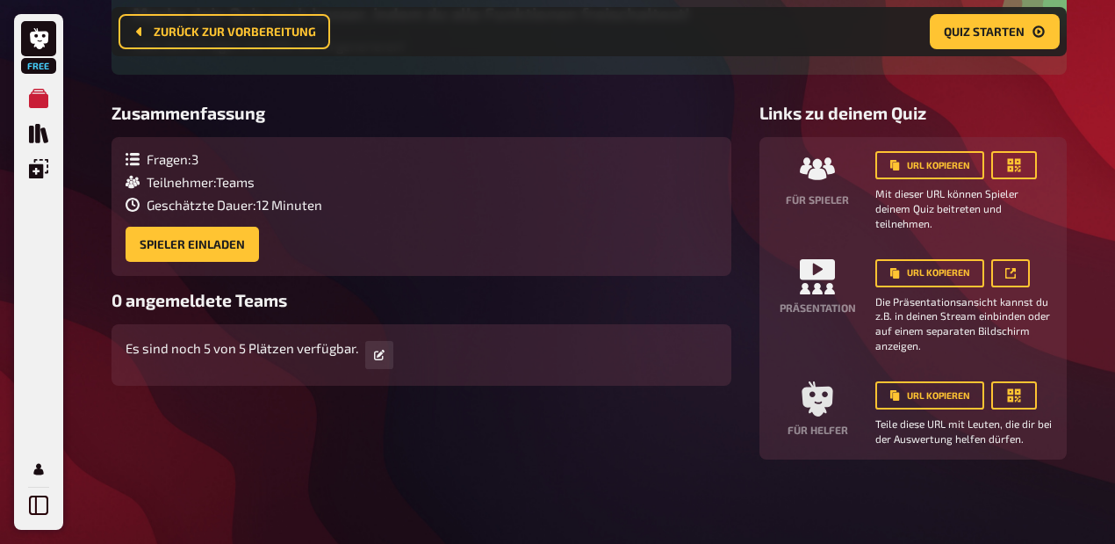
scroll to position [0, 0]
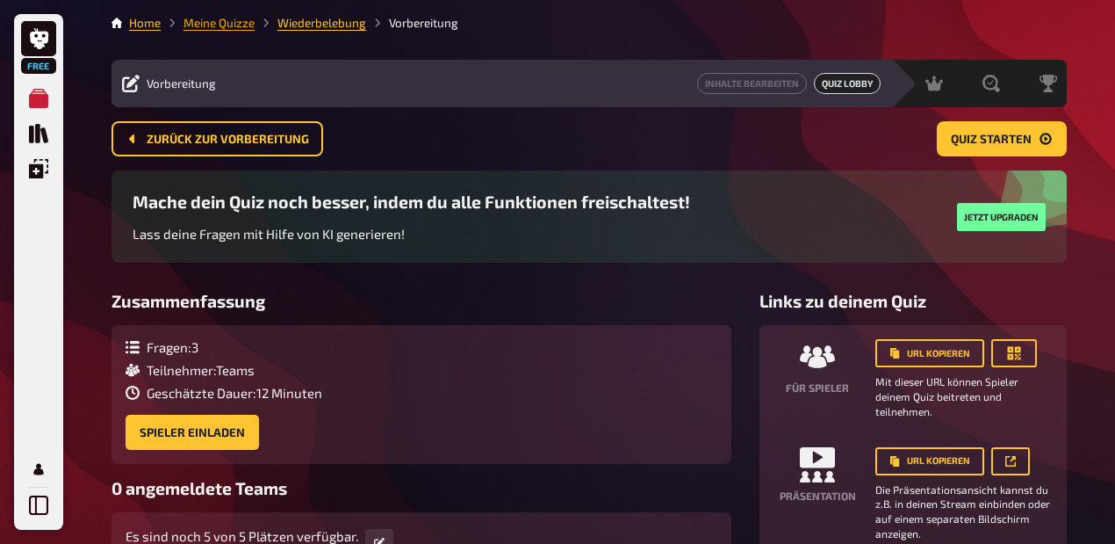
click at [211, 25] on link "Meine Quizze" at bounding box center [219, 23] width 71 height 14
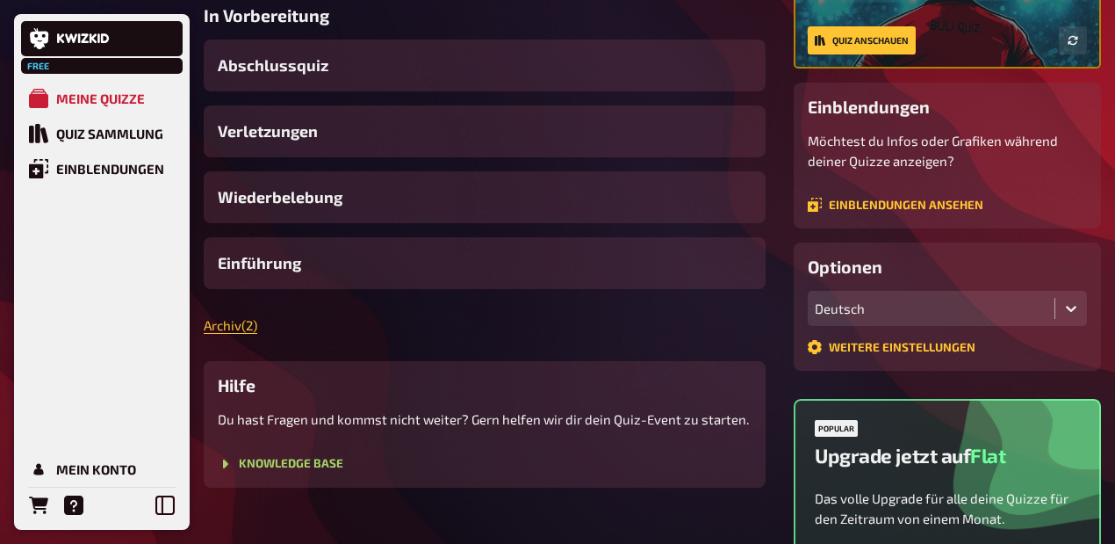
scroll to position [234, 0]
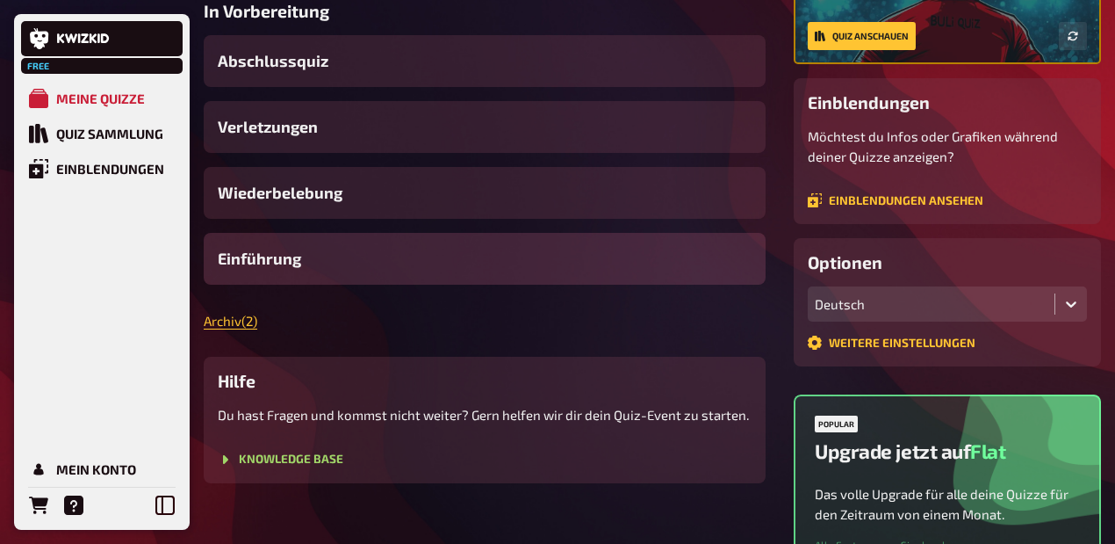
click at [328, 285] on div "Einführung" at bounding box center [485, 259] width 562 height 52
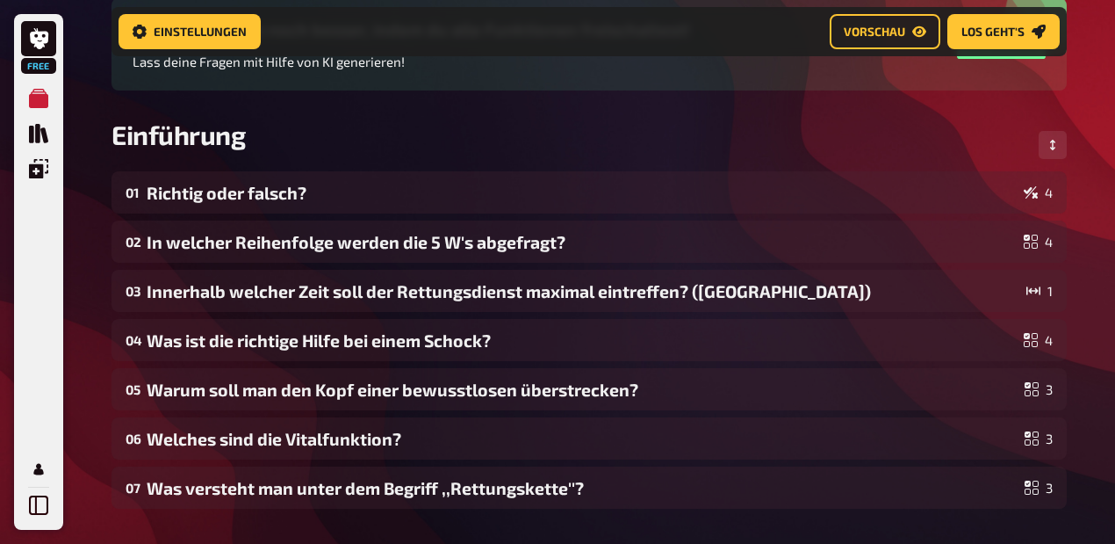
scroll to position [204, 0]
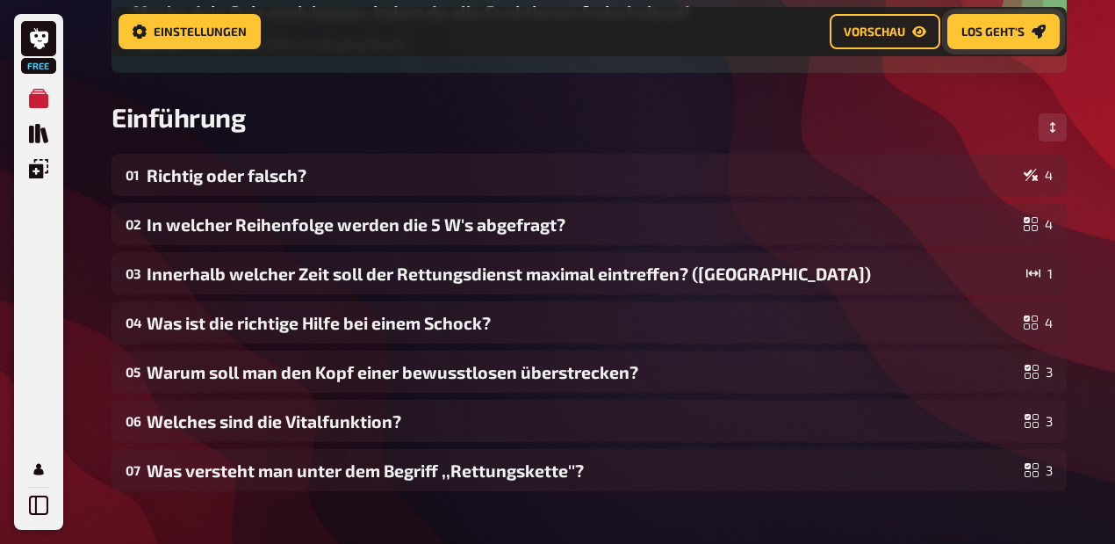
click at [973, 27] on span "Los geht's" at bounding box center [993, 31] width 63 height 12
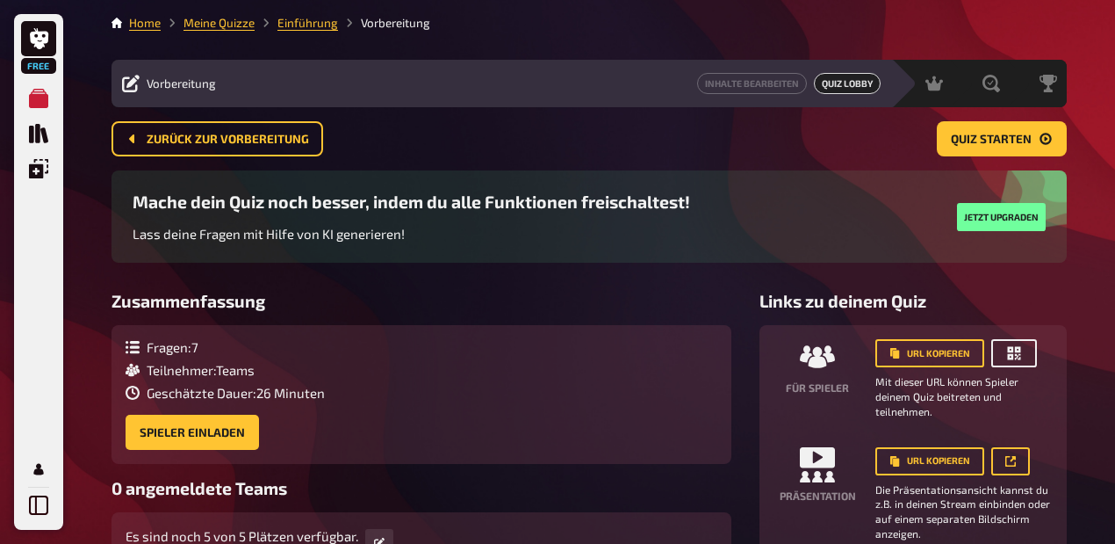
click at [1006, 362] on icon "button" at bounding box center [1014, 353] width 18 height 18
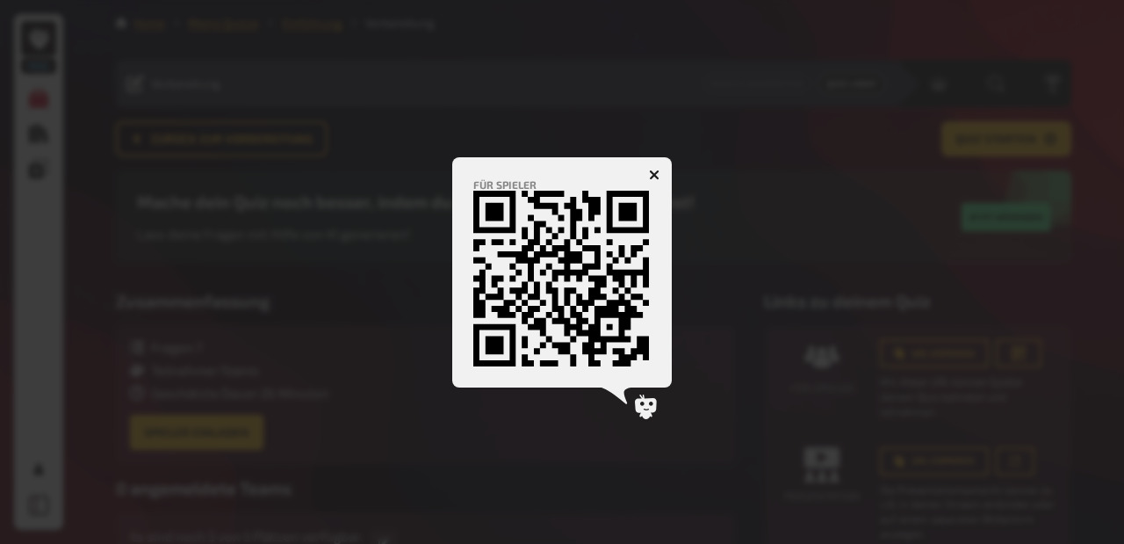
click at [654, 170] on icon "button" at bounding box center [654, 174] width 11 height 11
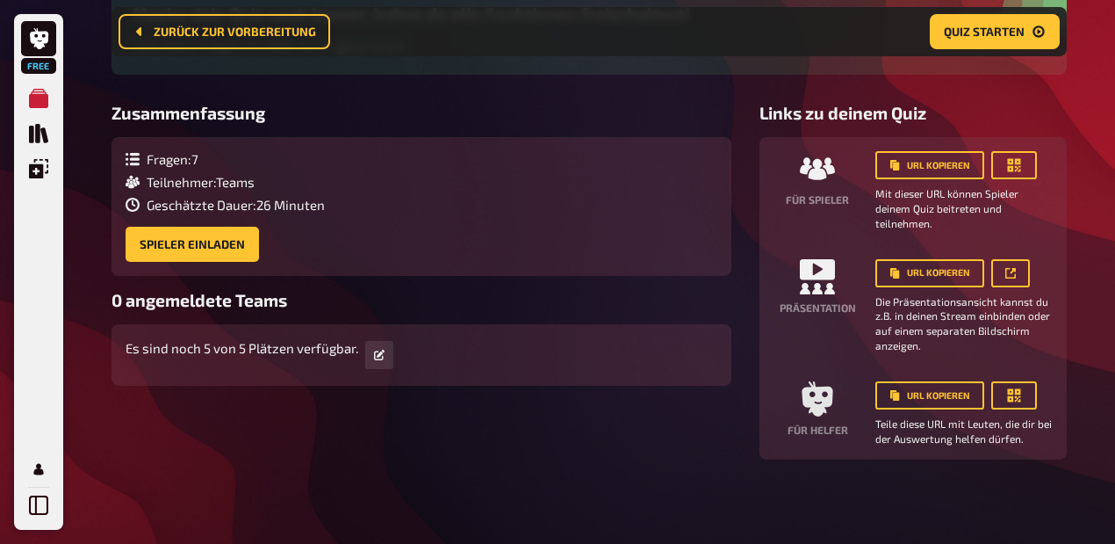
scroll to position [250, 0]
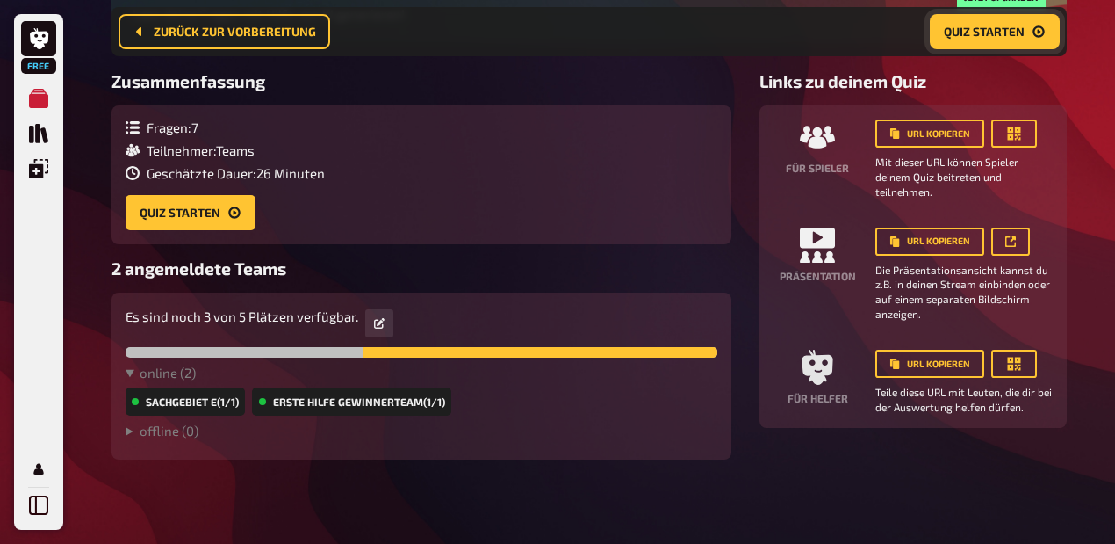
click at [1031, 43] on button "Quiz starten" at bounding box center [995, 31] width 130 height 35
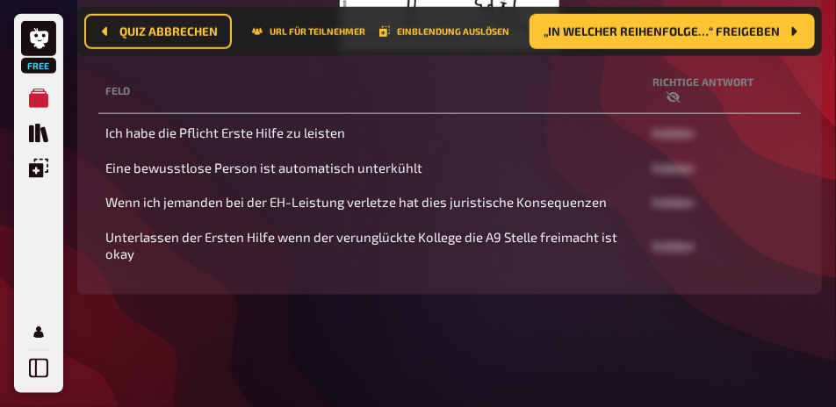
scroll to position [500, 0]
click at [703, 46] on button "„In welcher Reihenfolge…“ freigeben" at bounding box center [672, 31] width 285 height 35
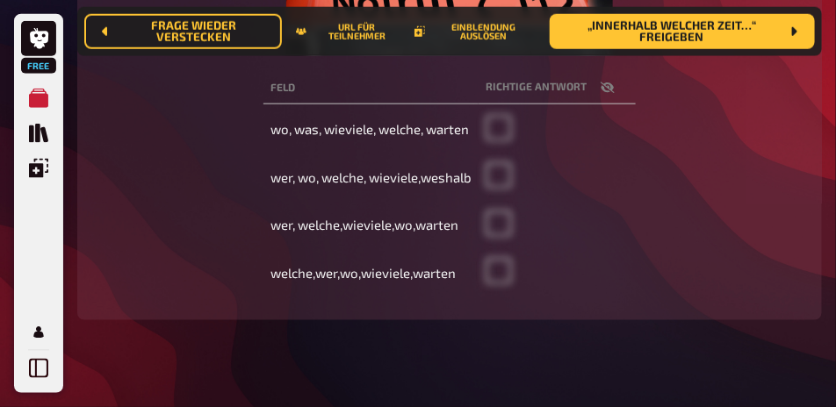
scroll to position [500, 0]
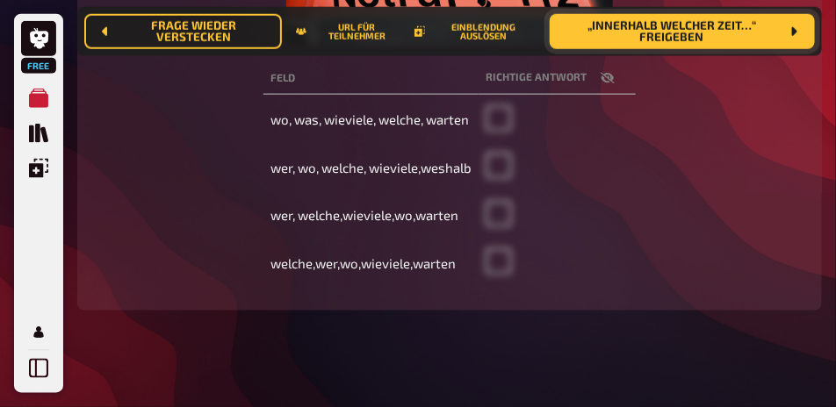
click at [719, 38] on span "„Innerhalb welcher Zeit…“ freigeben" at bounding box center [672, 32] width 216 height 24
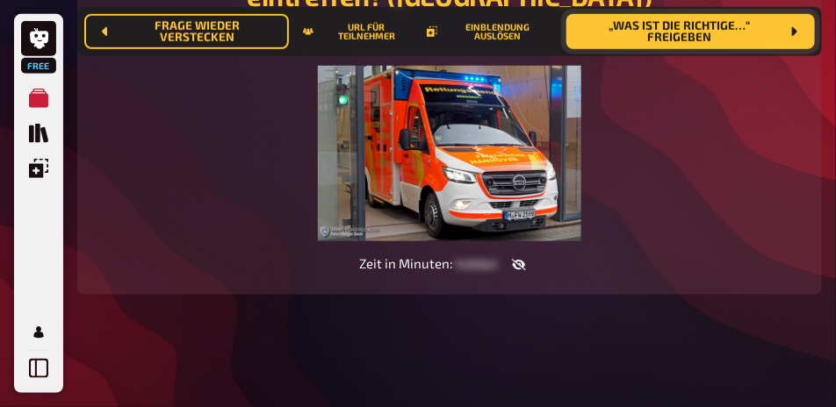
scroll to position [335, 0]
click at [749, 274] on div "Innerhalb welcher Zeit soll der Rettungsdienst maximal eintreffen? ([GEOGRAPHIC…" at bounding box center [449, 104] width 702 height 340
click at [714, 41] on span "„Was ist die richtige…“ freigeben" at bounding box center [679, 32] width 199 height 24
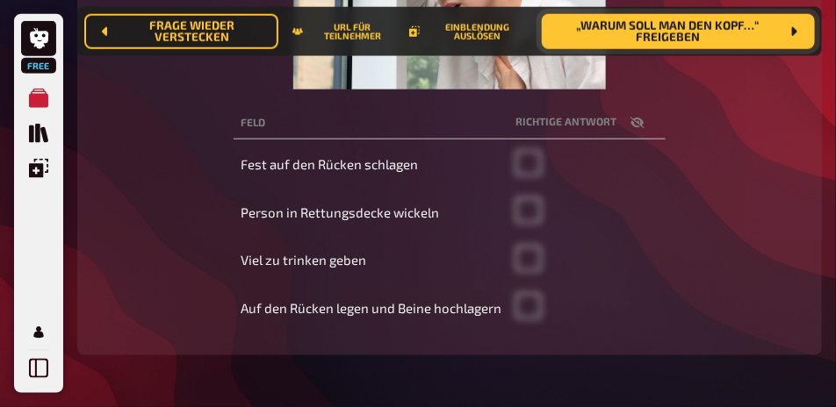
scroll to position [467, 0]
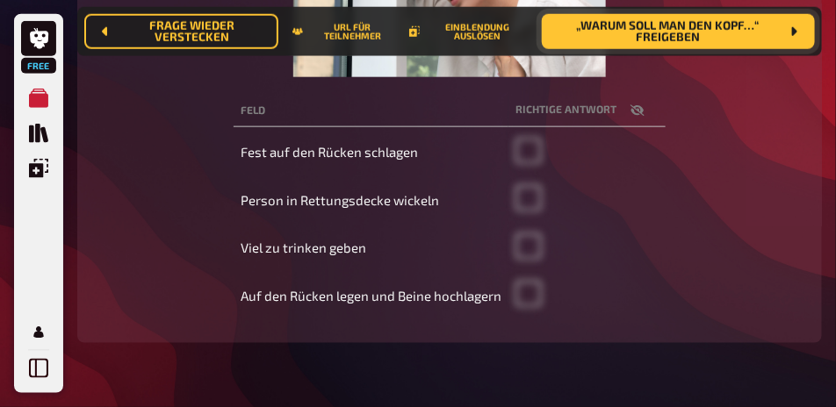
click at [702, 23] on span "„Warum soll man den Kopf…“ freigeben" at bounding box center [668, 32] width 224 height 24
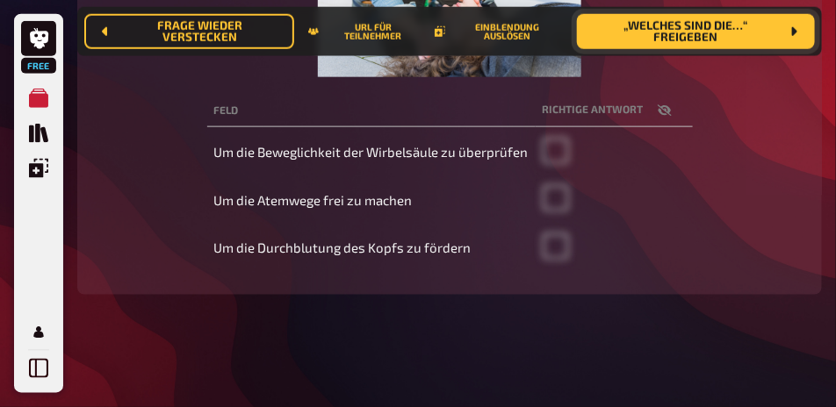
scroll to position [511, 0]
click at [705, 40] on button "„Welches sind die…“ freigeben" at bounding box center [696, 31] width 238 height 35
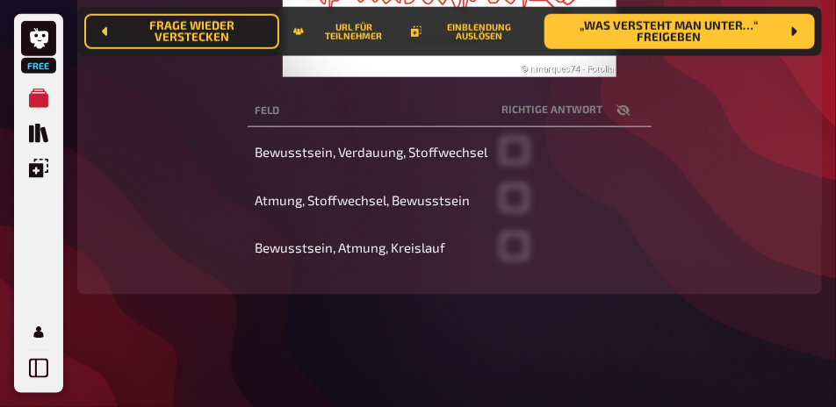
scroll to position [511, 0]
click at [704, 30] on span "„Was versteht man unter…“ freigeben" at bounding box center [668, 32] width 221 height 24
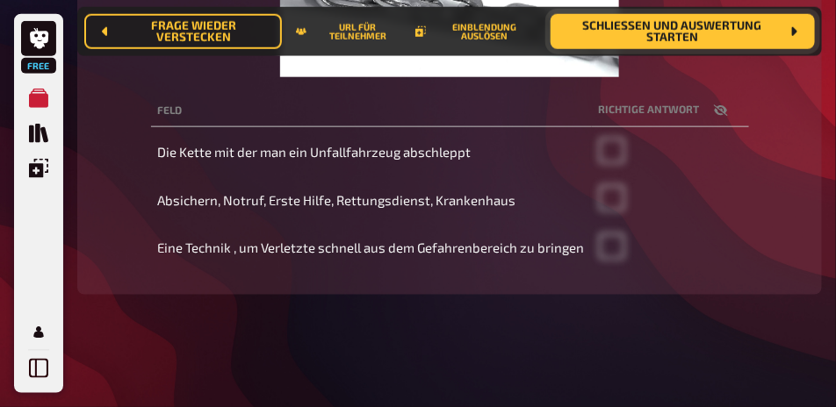
scroll to position [511, 0]
click at [688, 32] on span "Schließen und Auswertung starten" at bounding box center [672, 32] width 215 height 24
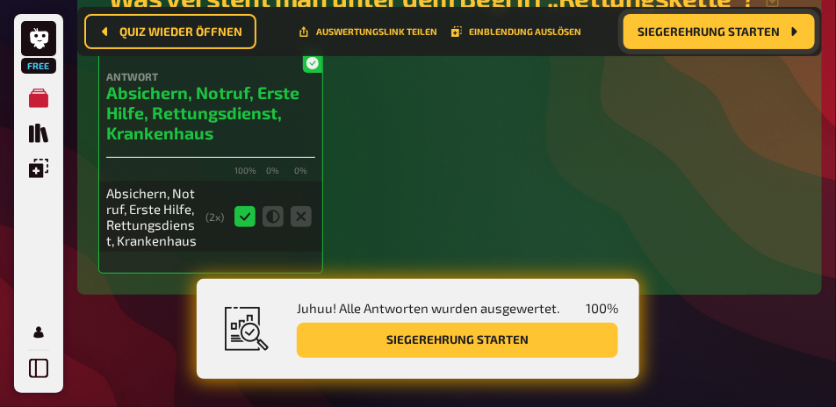
scroll to position [4394, 0]
click at [757, 36] on span "Siegerehrung starten" at bounding box center [709, 31] width 142 height 12
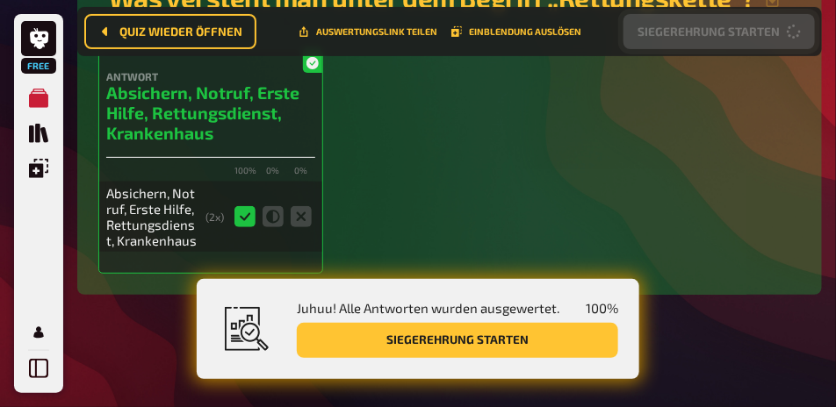
scroll to position [248, 0]
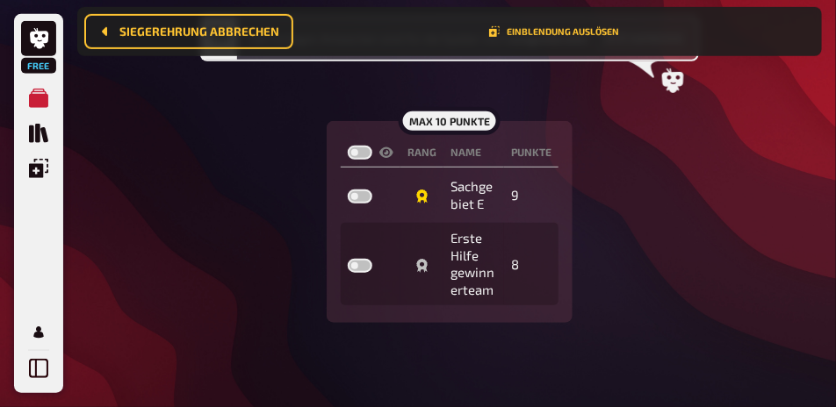
click at [364, 155] on label at bounding box center [360, 153] width 25 height 14
click at [348, 146] on input "checkbox" at bounding box center [347, 145] width 1 height 1
checkbox input "true"
